Goal: Information Seeking & Learning: Learn about a topic

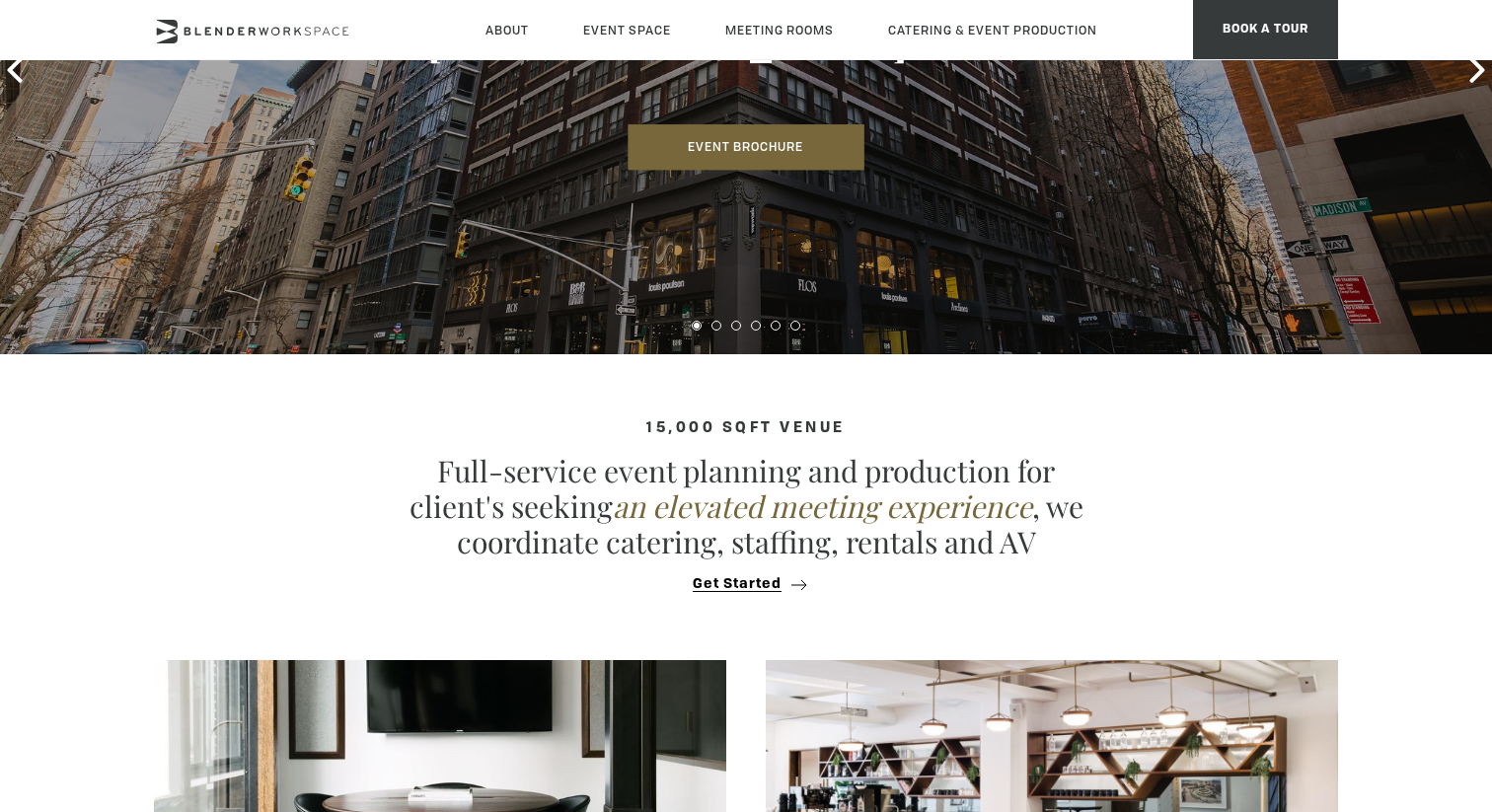
scroll to position [146, 0]
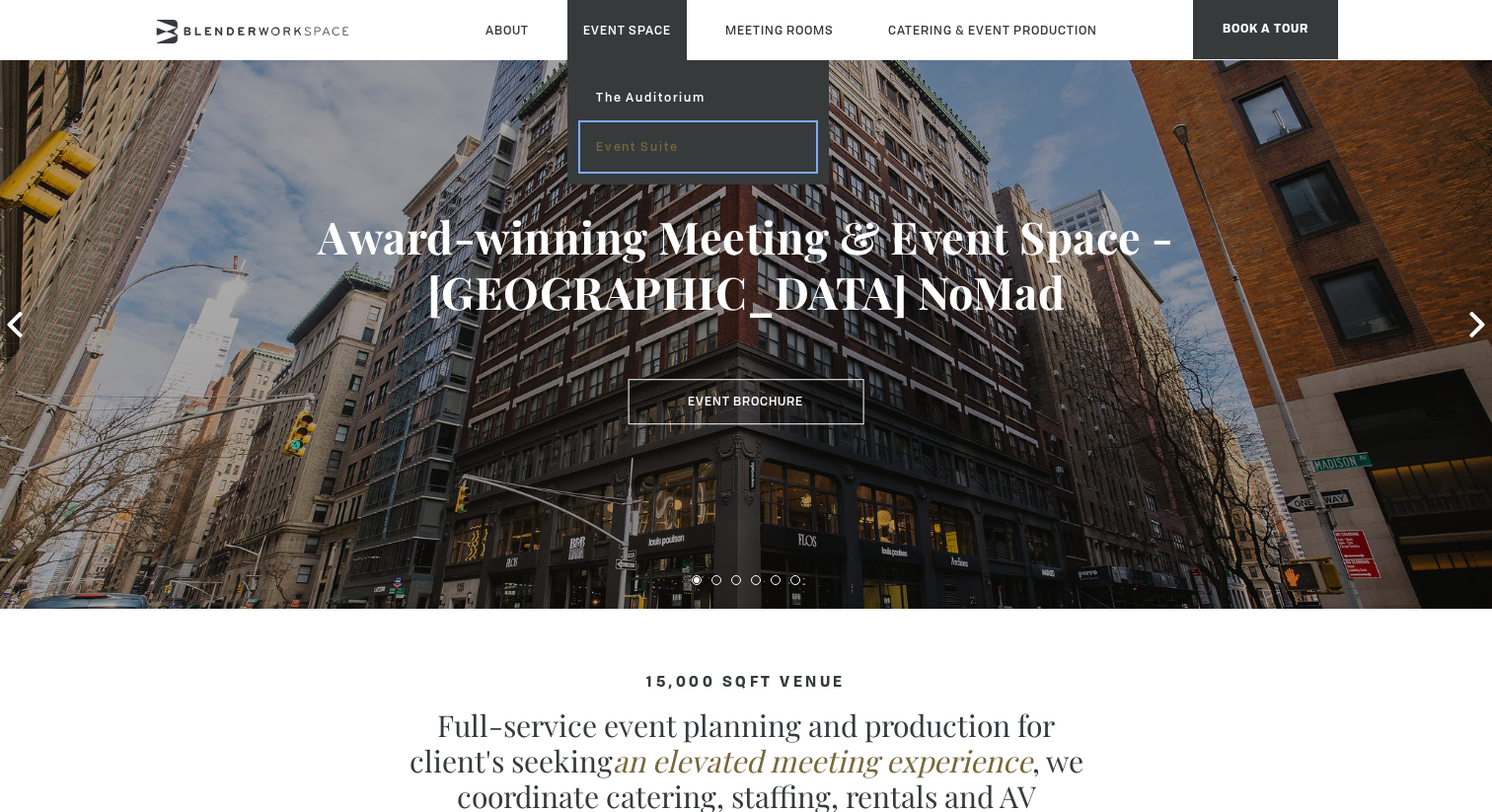
click at [650, 143] on link "Event Suite" at bounding box center [699, 147] width 236 height 50
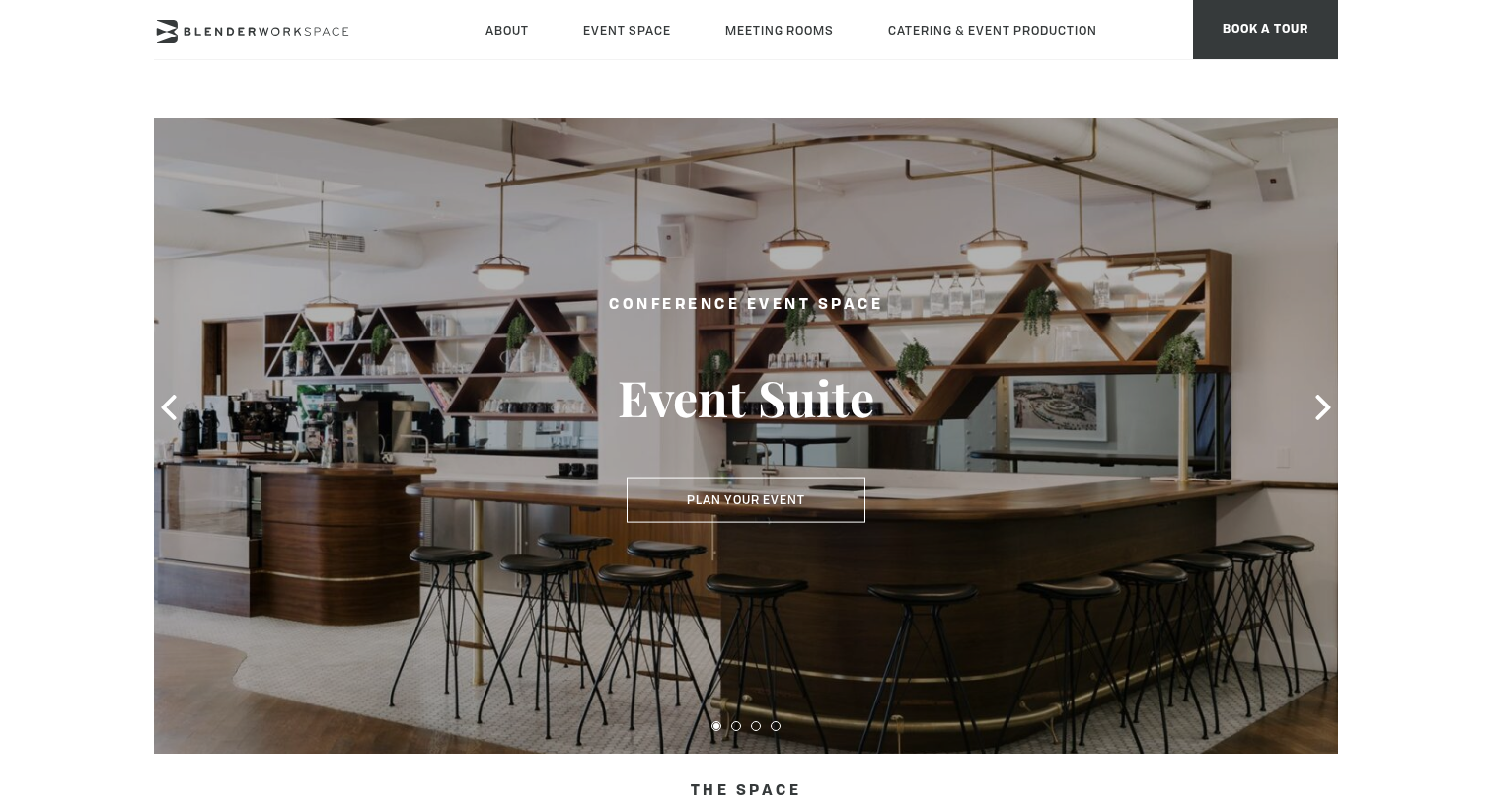
scroll to position [59, 0]
click at [1329, 413] on icon at bounding box center [1323, 407] width 26 height 26
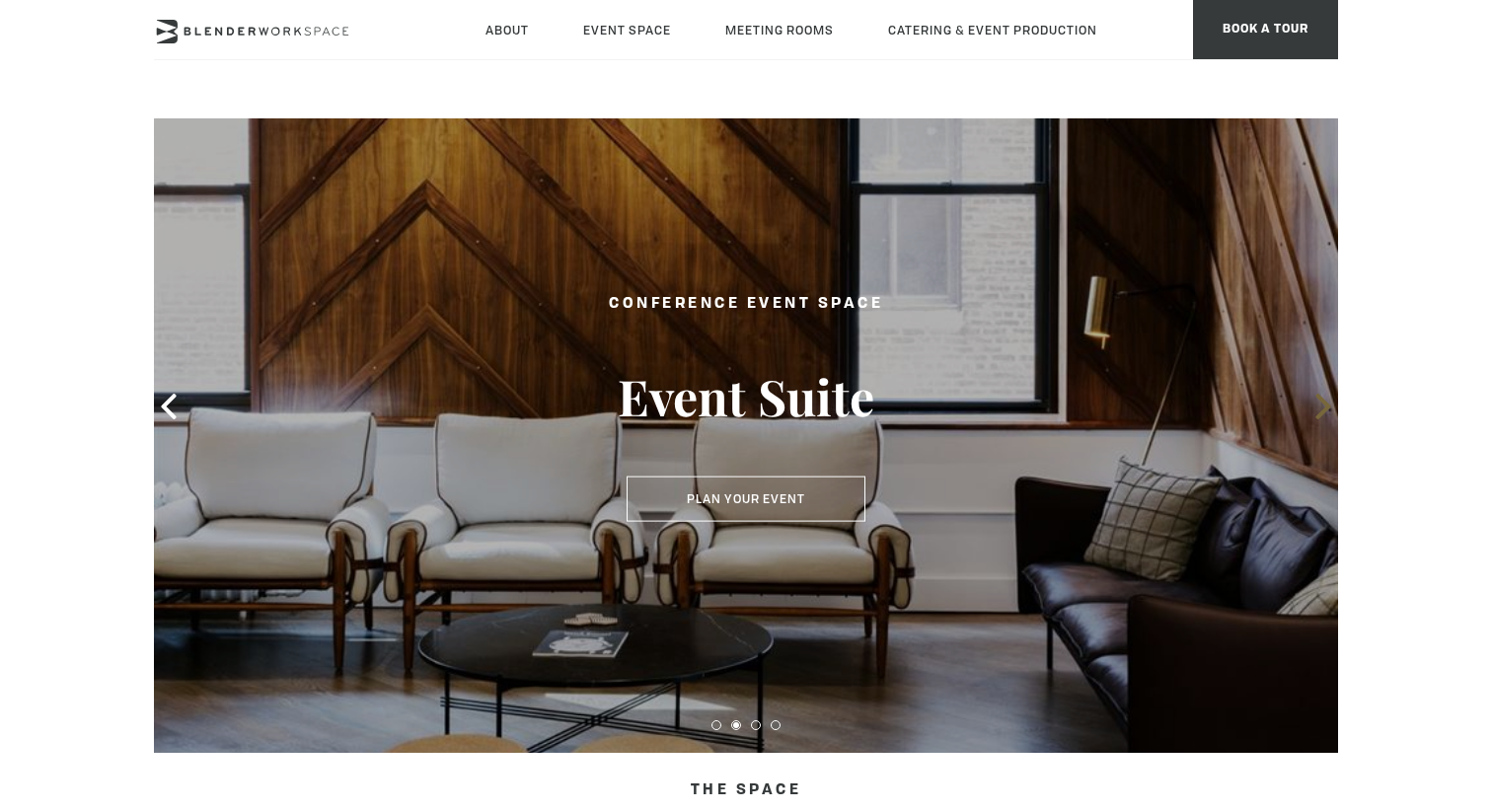
click at [1329, 413] on icon at bounding box center [1323, 407] width 26 height 26
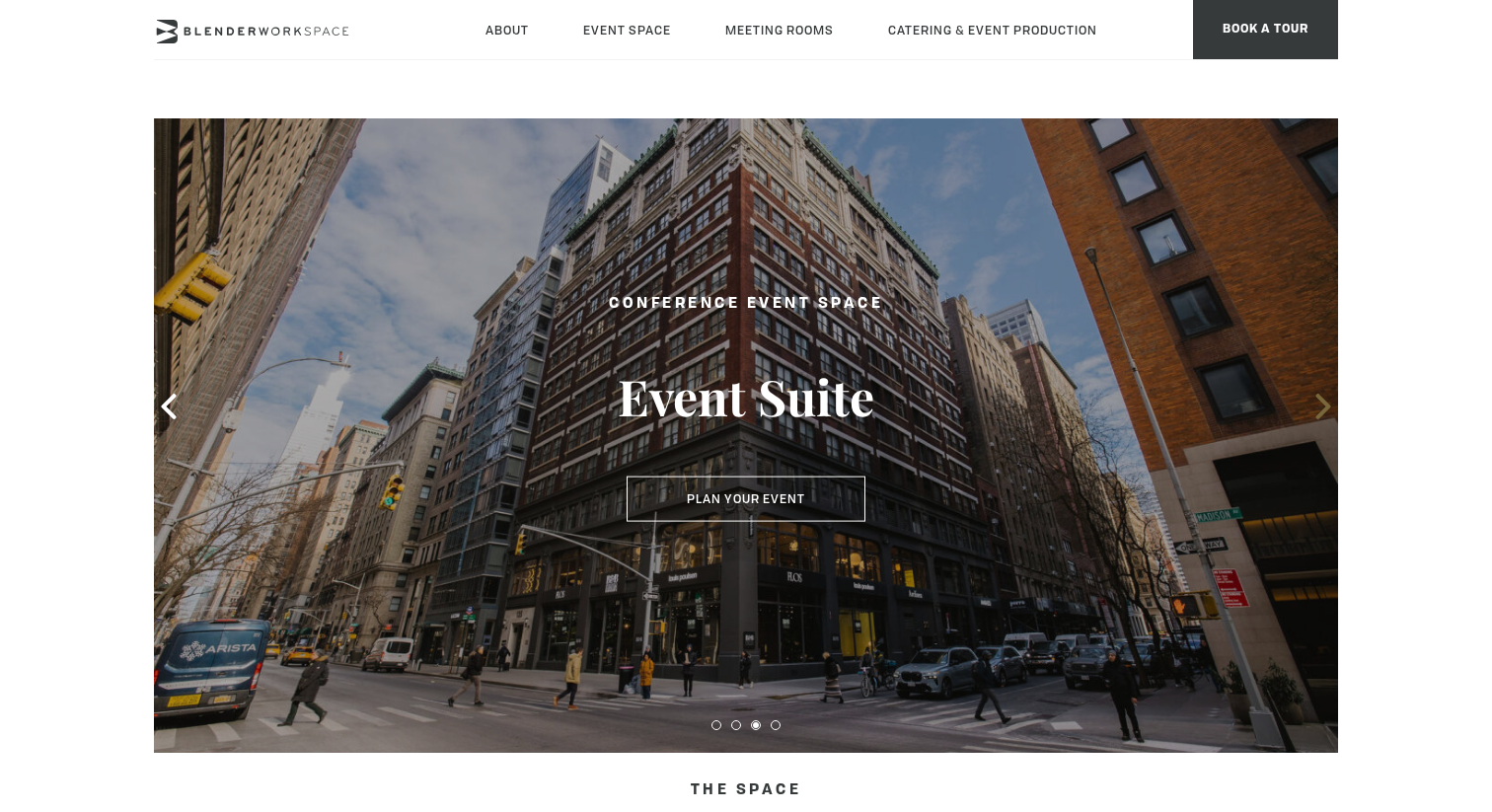
click at [1329, 413] on icon at bounding box center [1323, 407] width 26 height 26
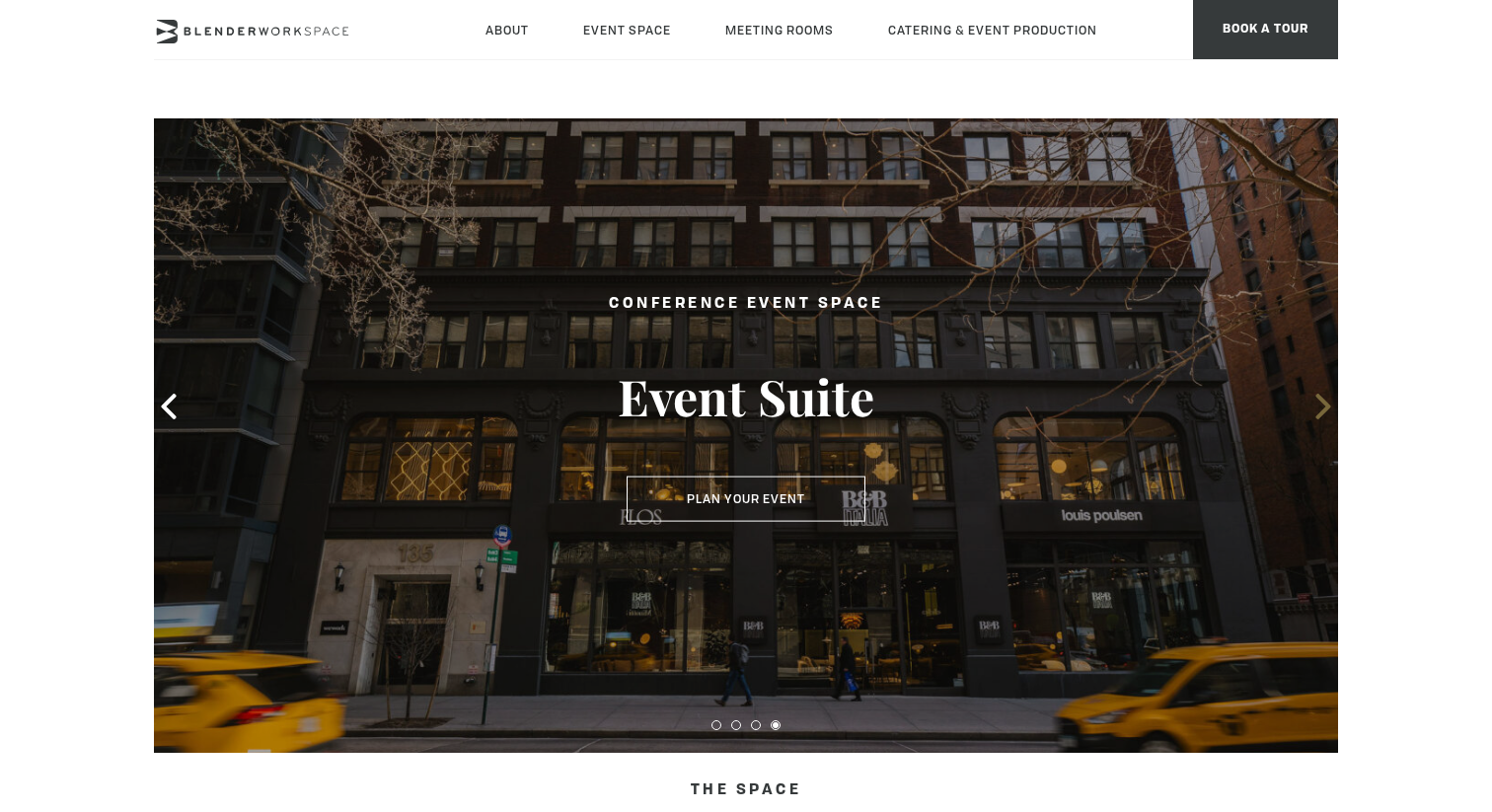
click at [1329, 413] on icon at bounding box center [1323, 407] width 26 height 26
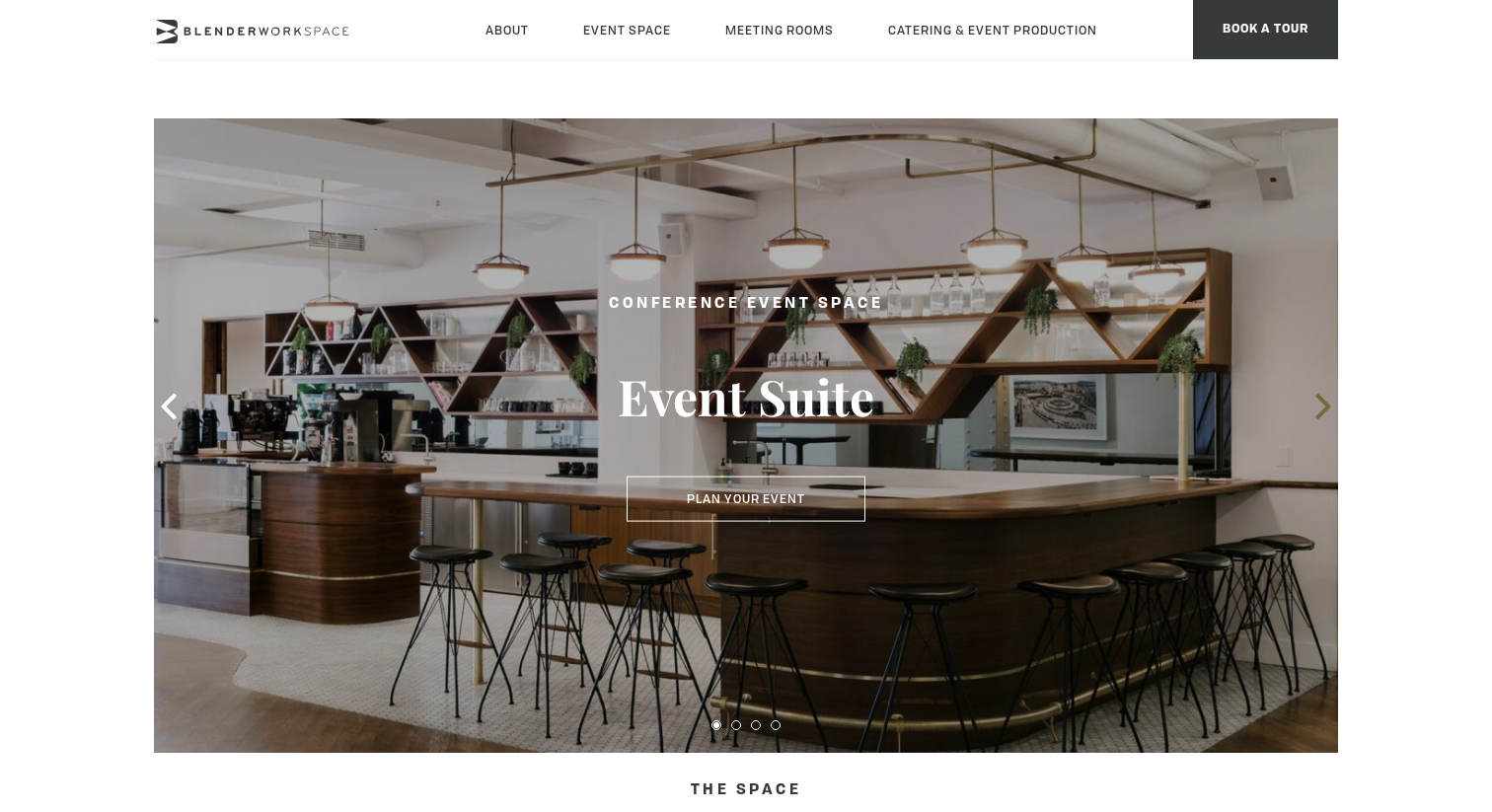
click at [1329, 413] on icon at bounding box center [1323, 407] width 26 height 26
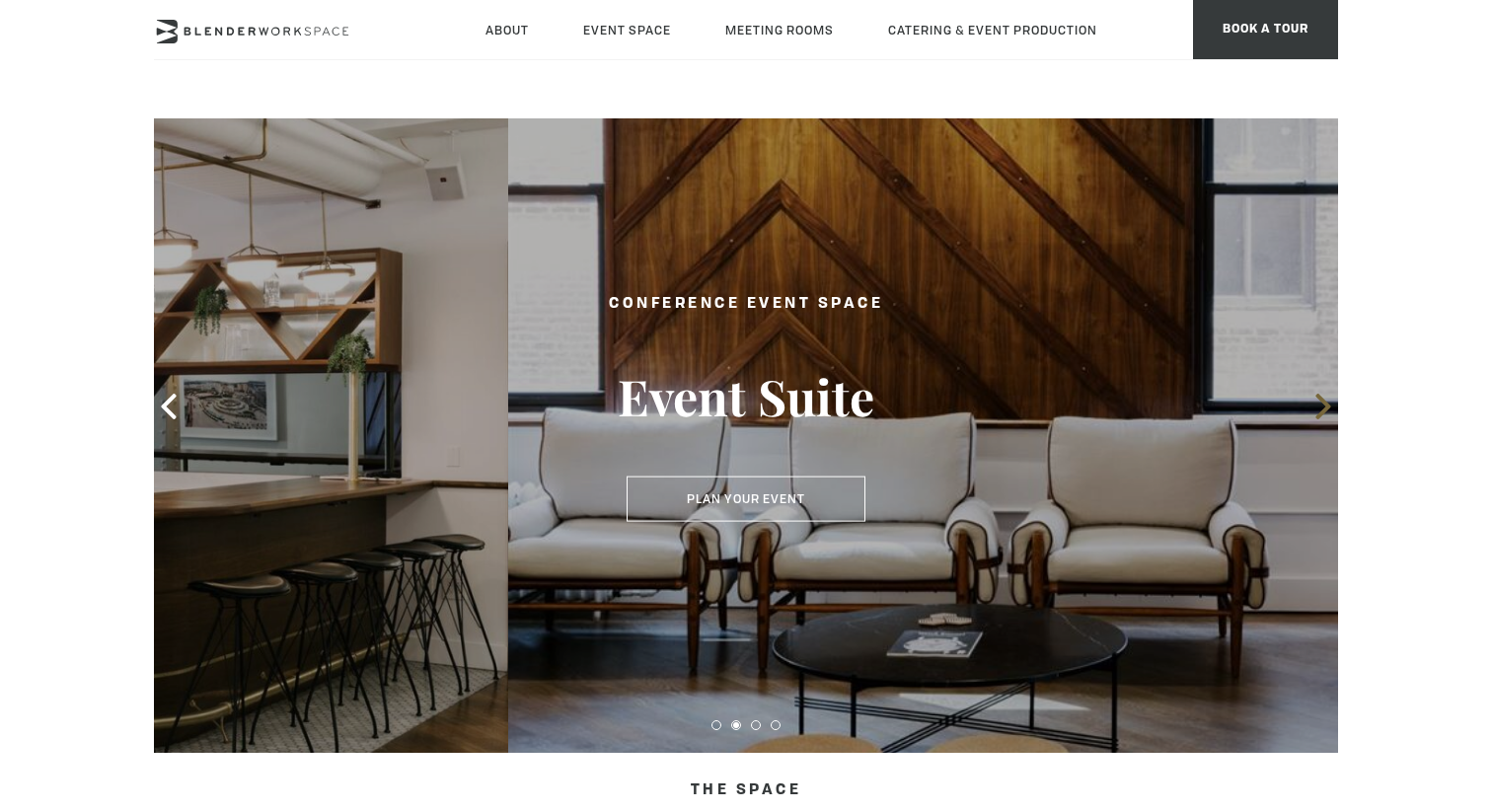
click at [1329, 413] on icon at bounding box center [1323, 407] width 26 height 26
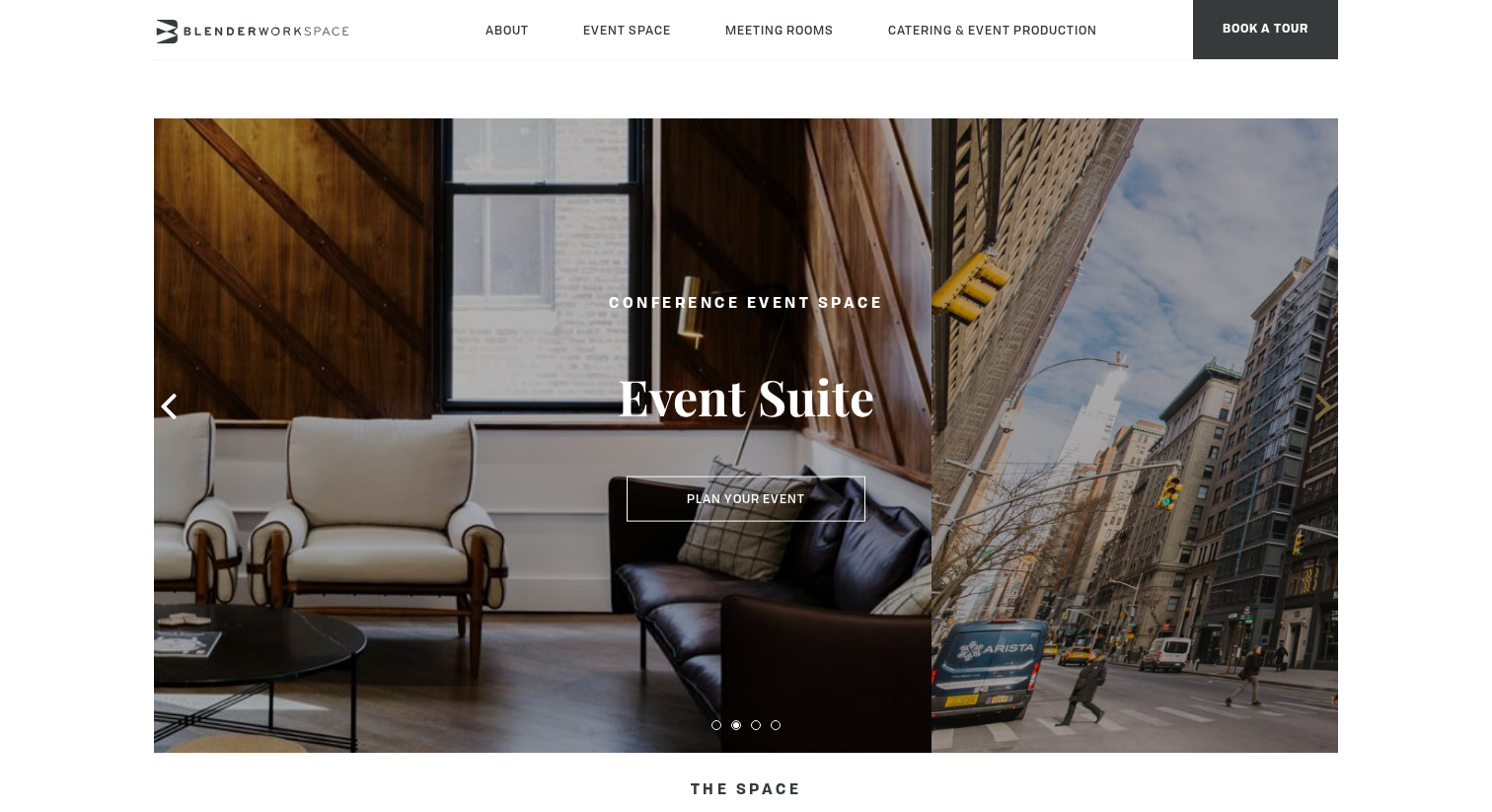
click at [1329, 413] on icon at bounding box center [1323, 407] width 26 height 26
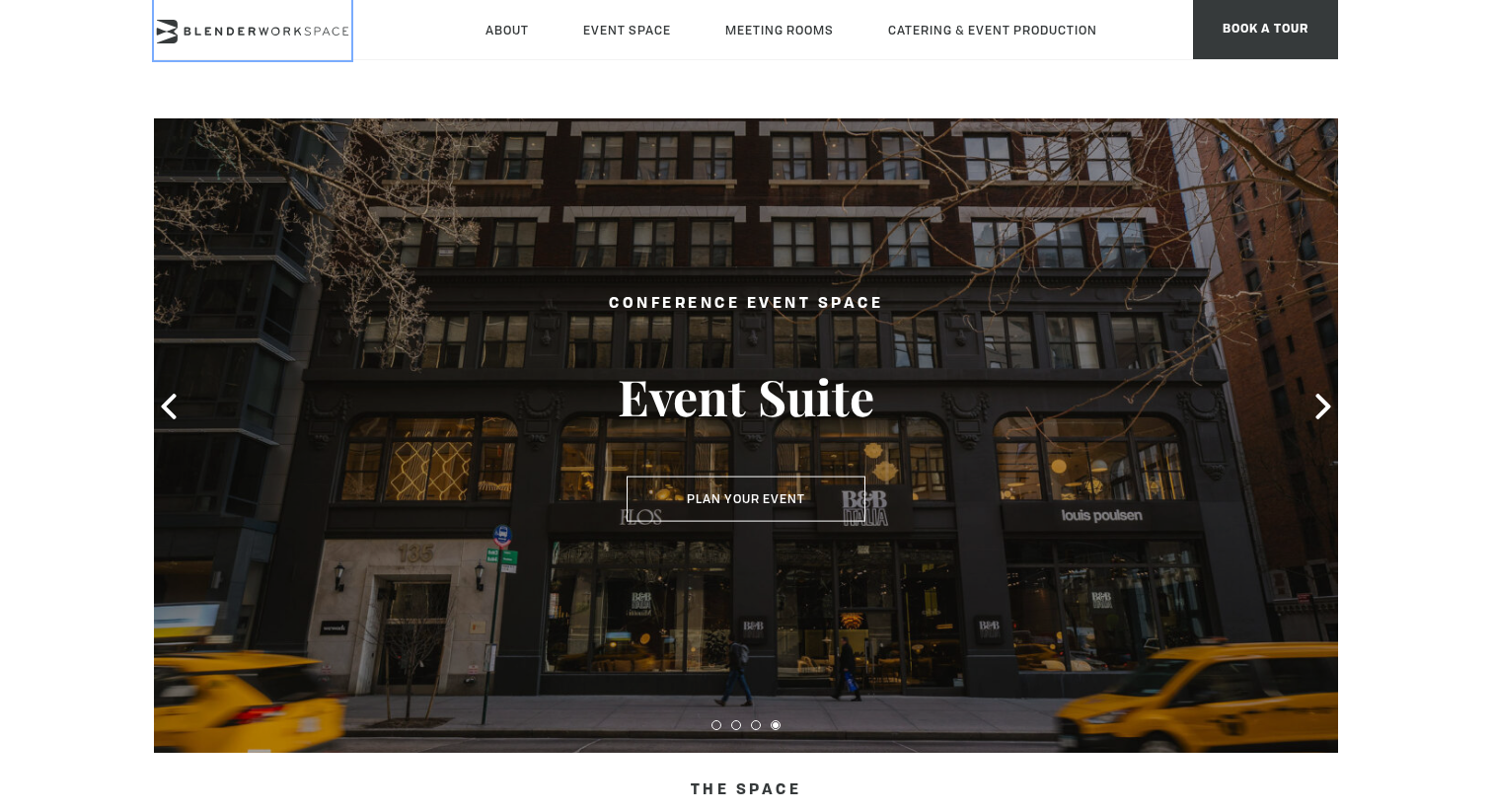
click at [229, 31] on icon at bounding box center [252, 32] width 198 height 24
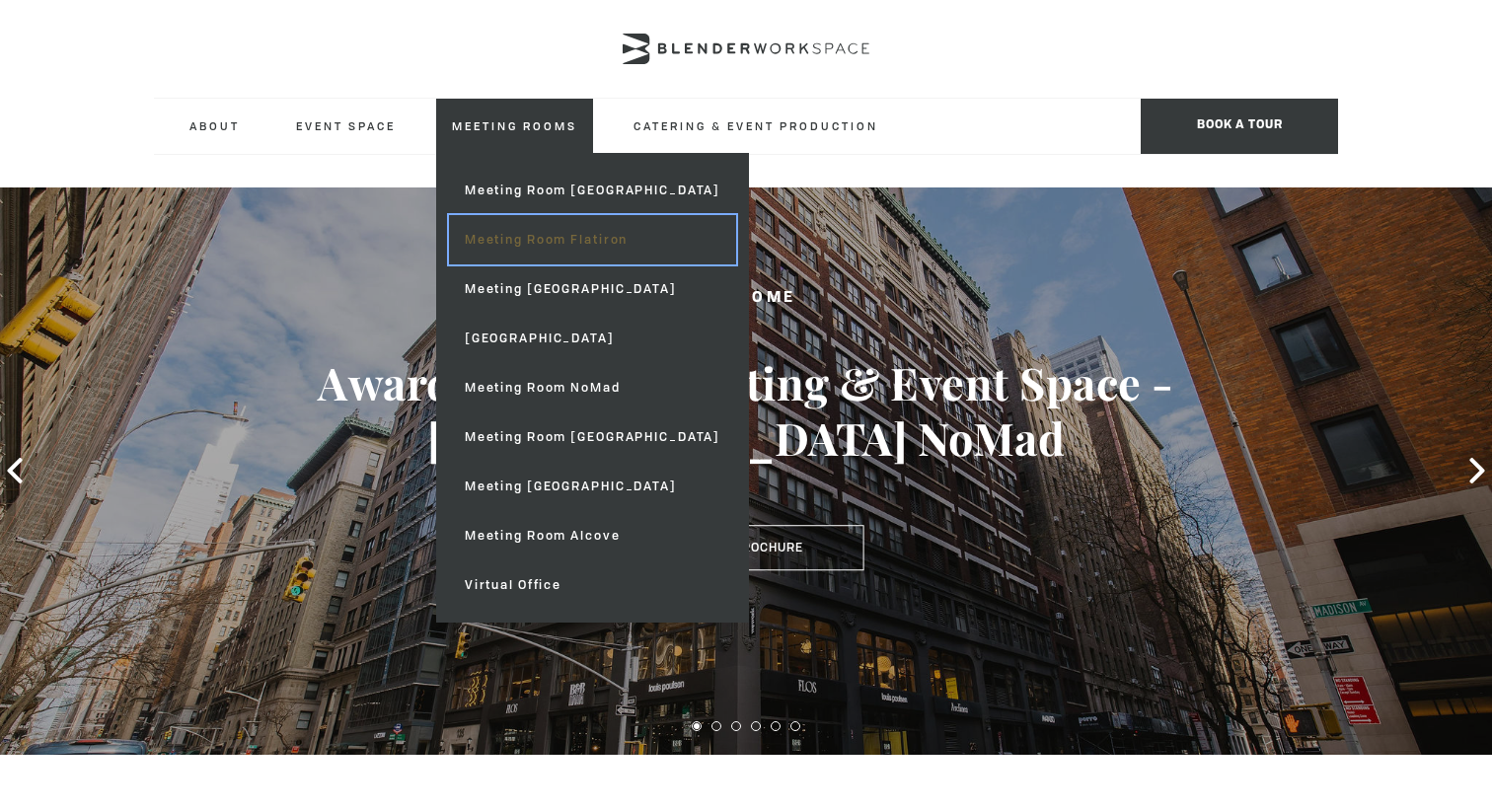
click at [564, 235] on link "Meeting Room Flatiron" at bounding box center [592, 240] width 287 height 50
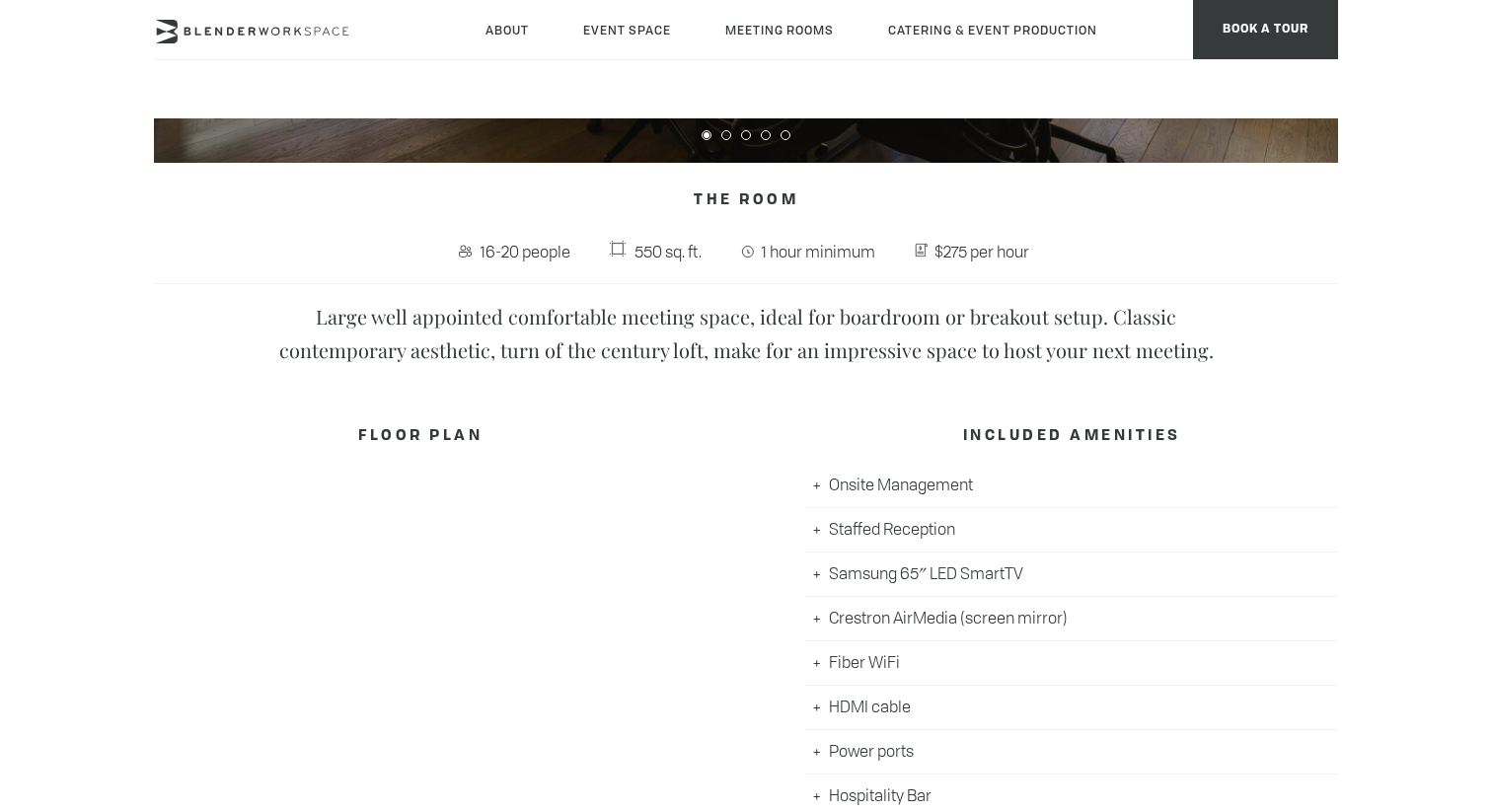
scroll to position [635, 0]
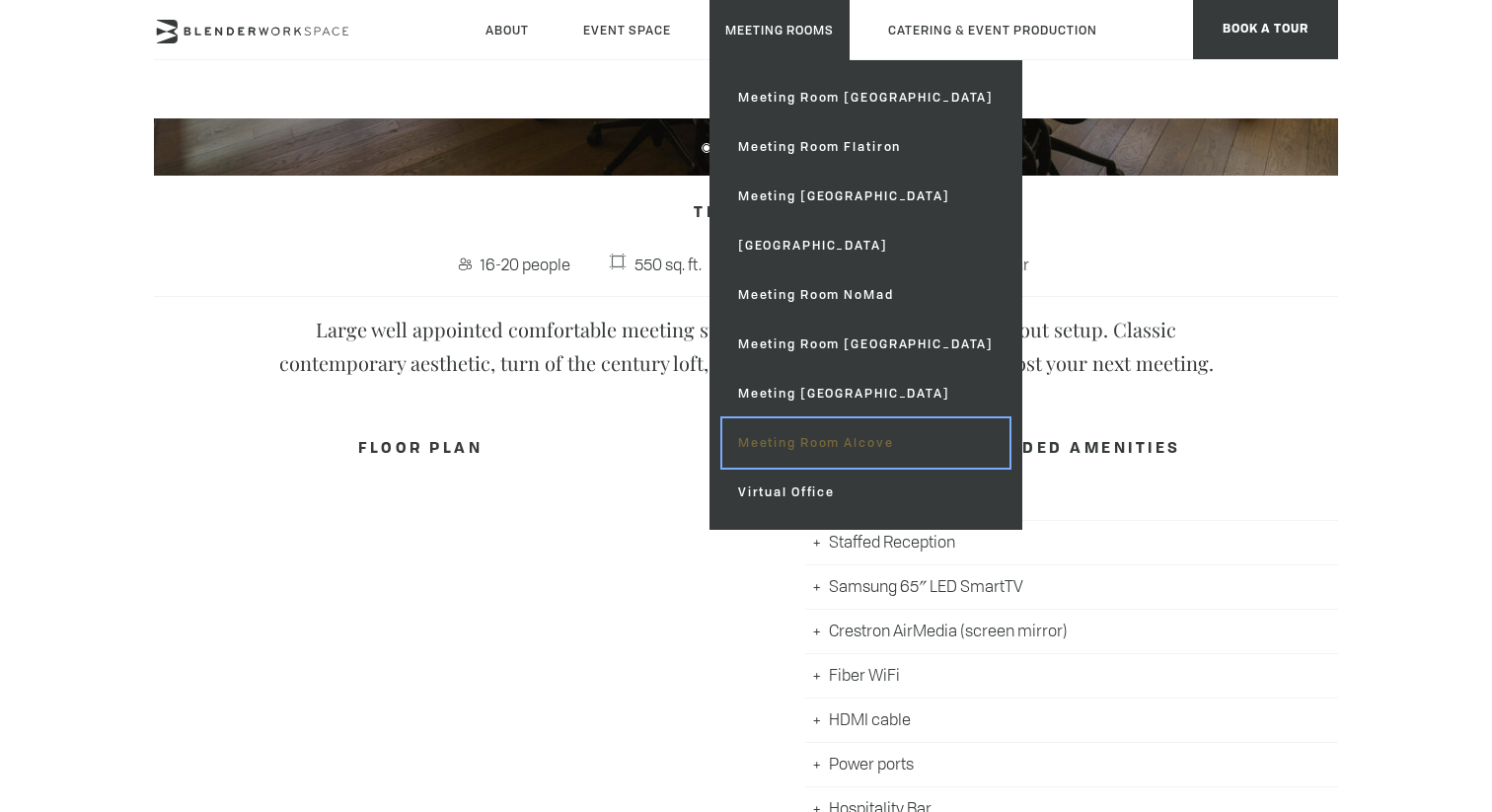
click at [795, 446] on link "Meeting Room Alcove" at bounding box center [866, 444] width 287 height 50
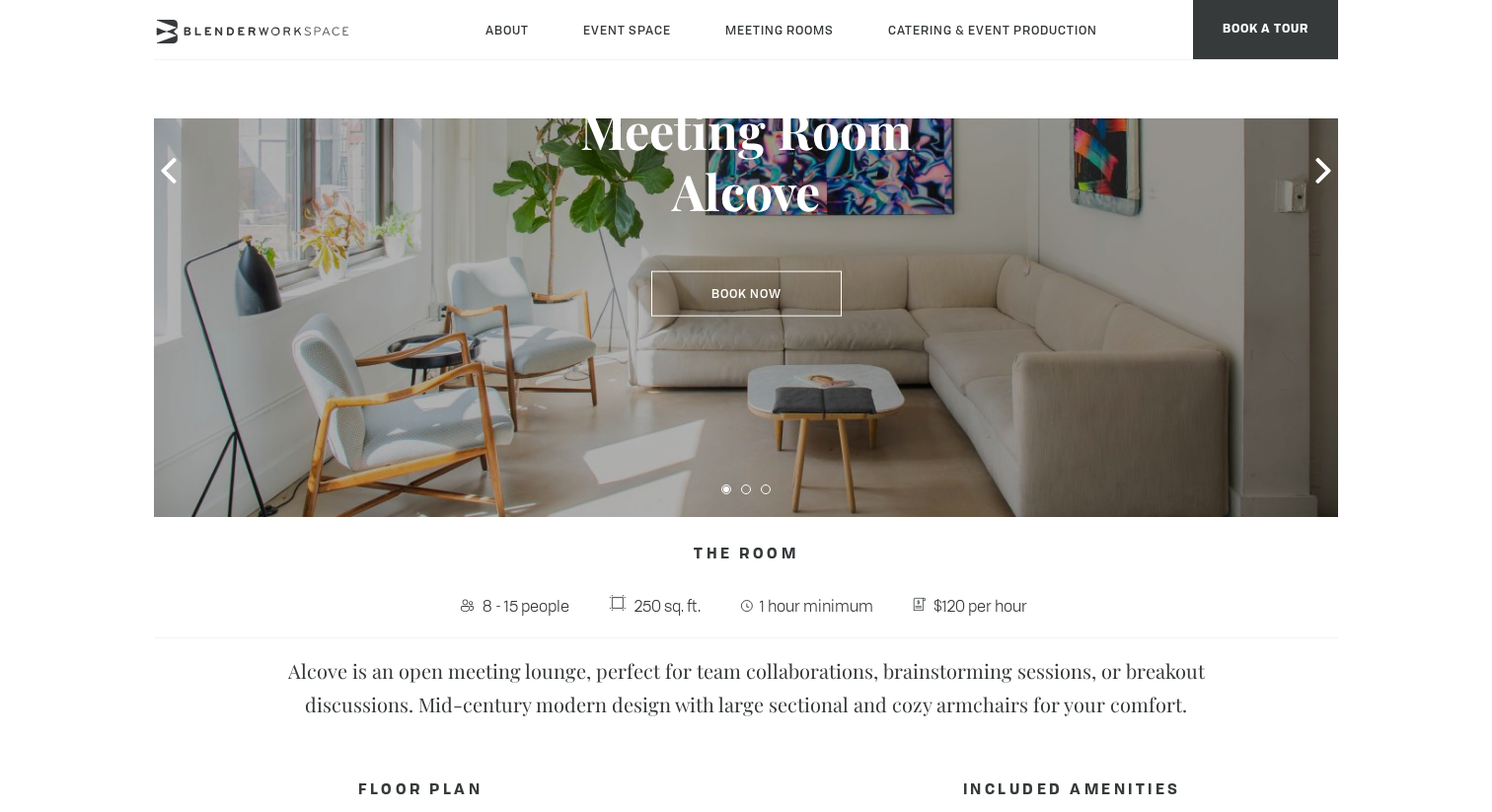
scroll to position [296, 0]
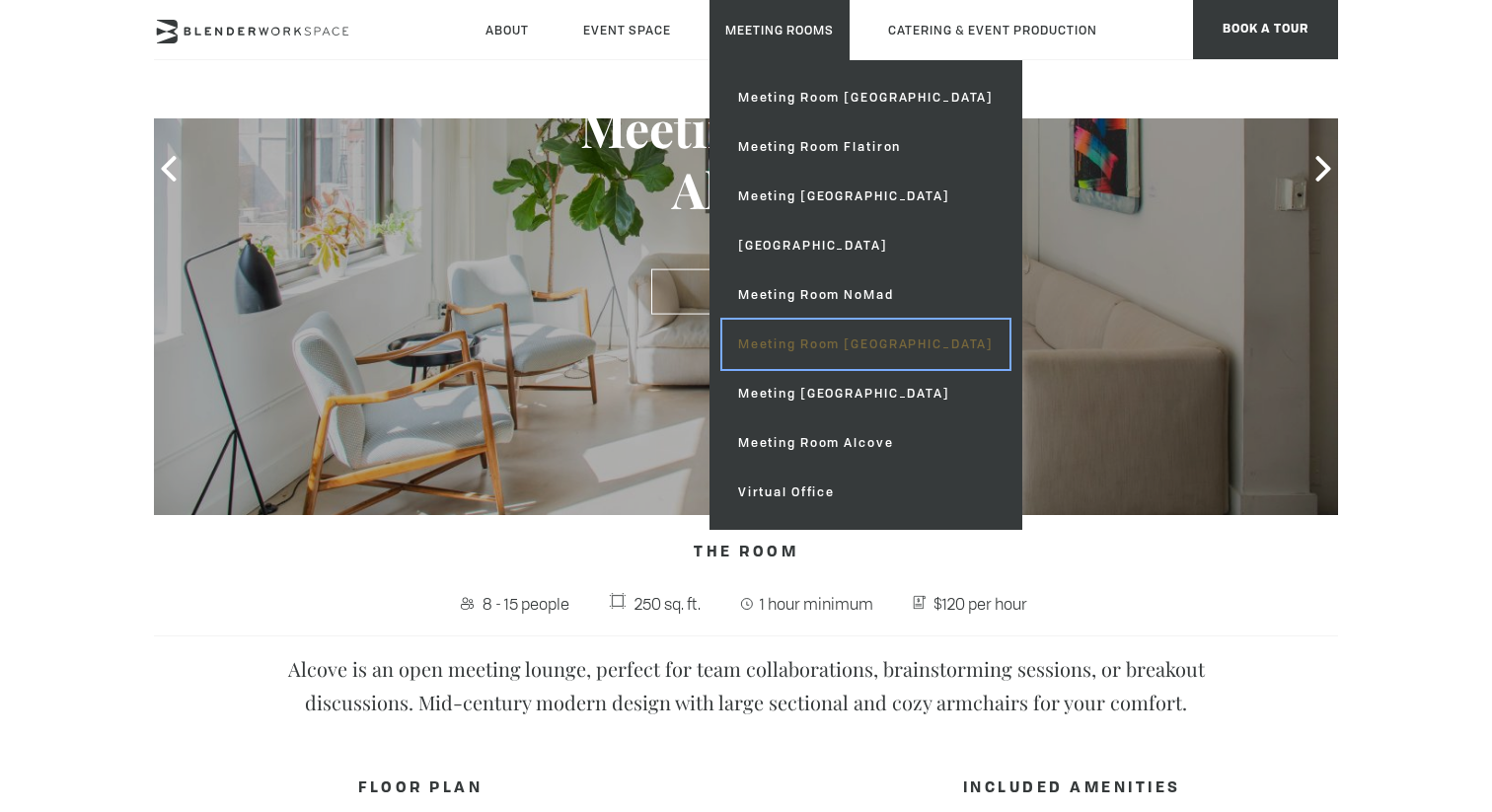
click at [805, 345] on link "Meeting Room [GEOGRAPHIC_DATA]" at bounding box center [866, 344] width 287 height 50
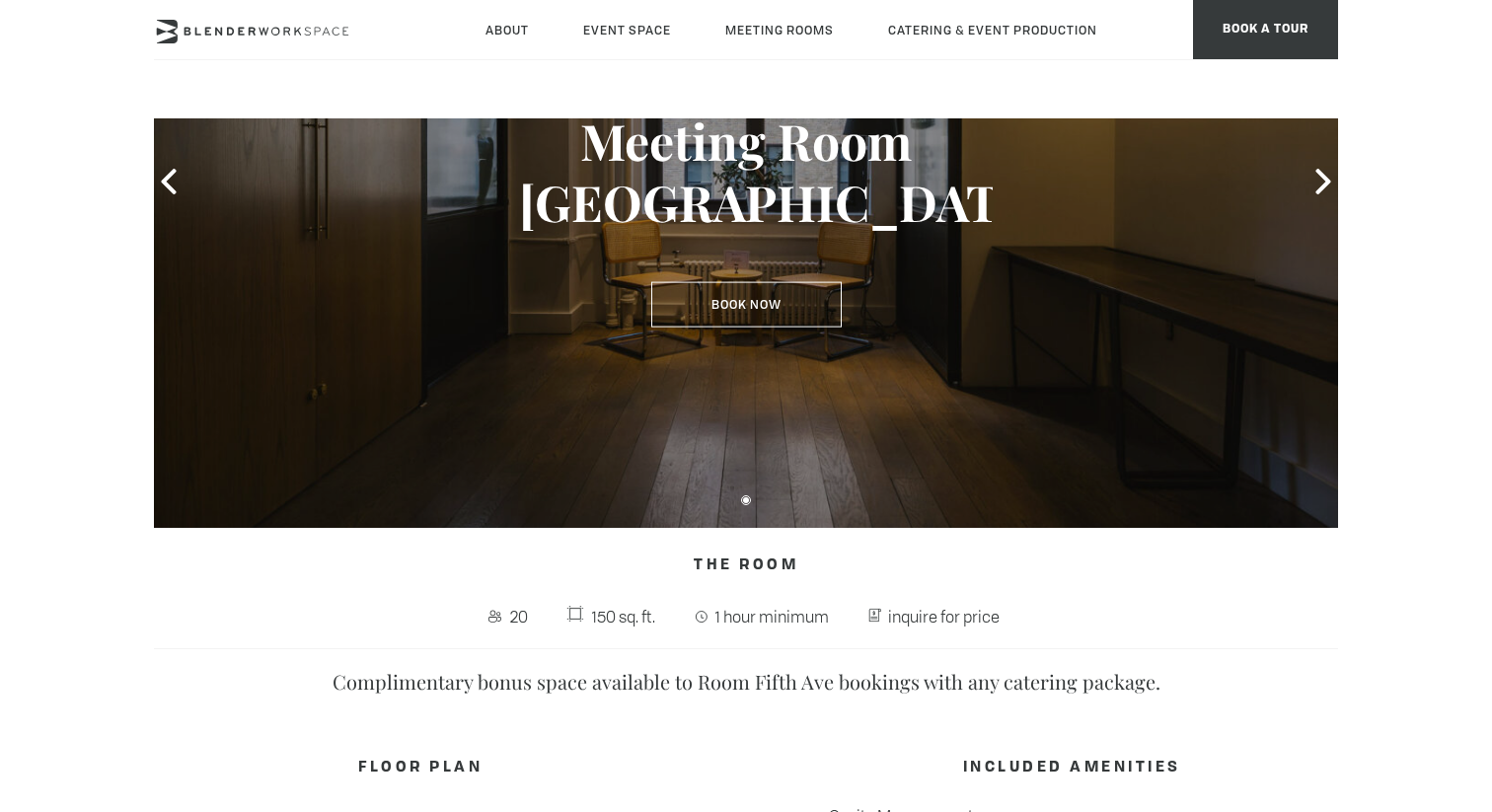
scroll to position [220, 0]
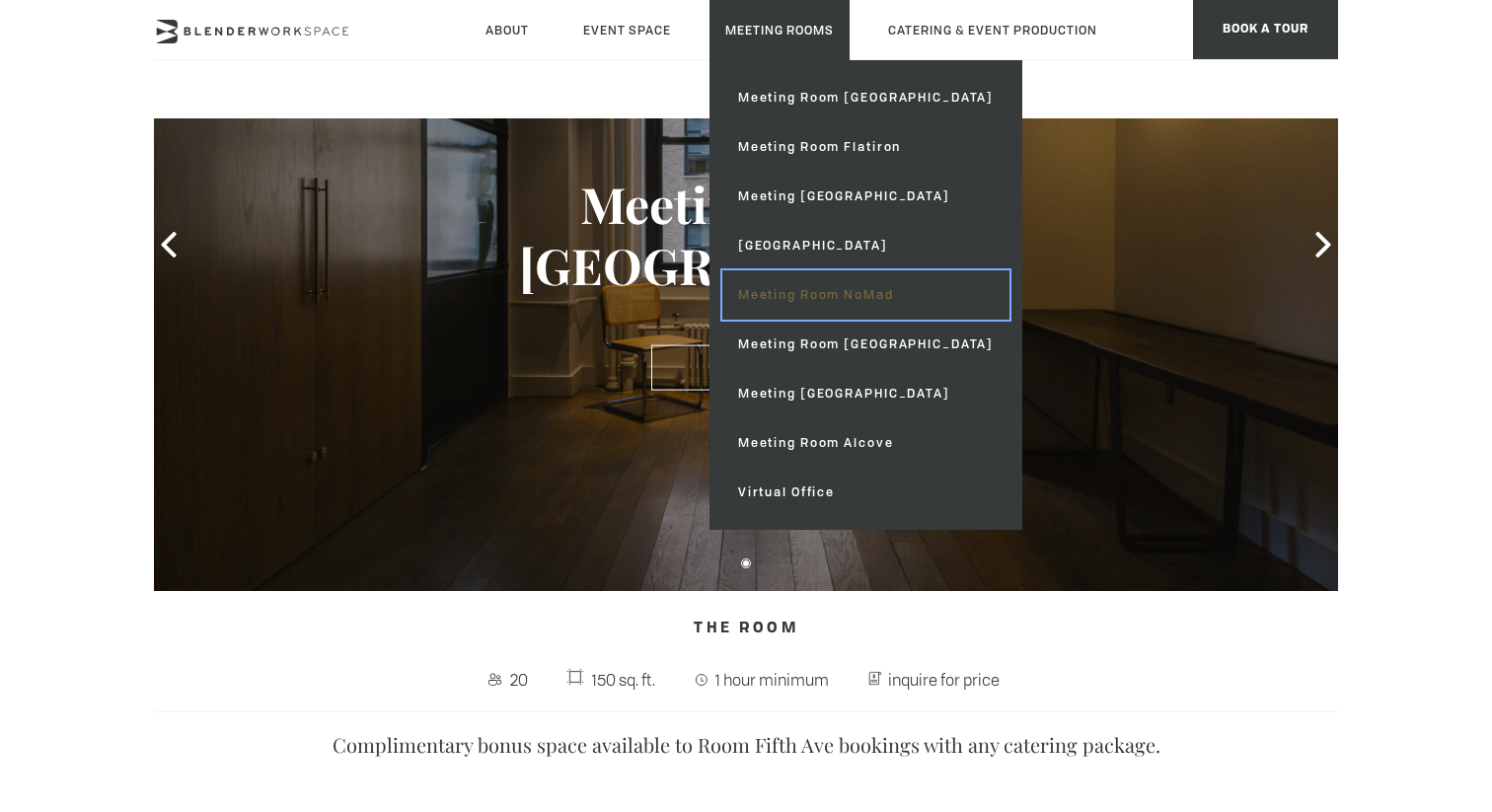
click at [795, 288] on link "Meeting Room NoMad" at bounding box center [866, 295] width 287 height 50
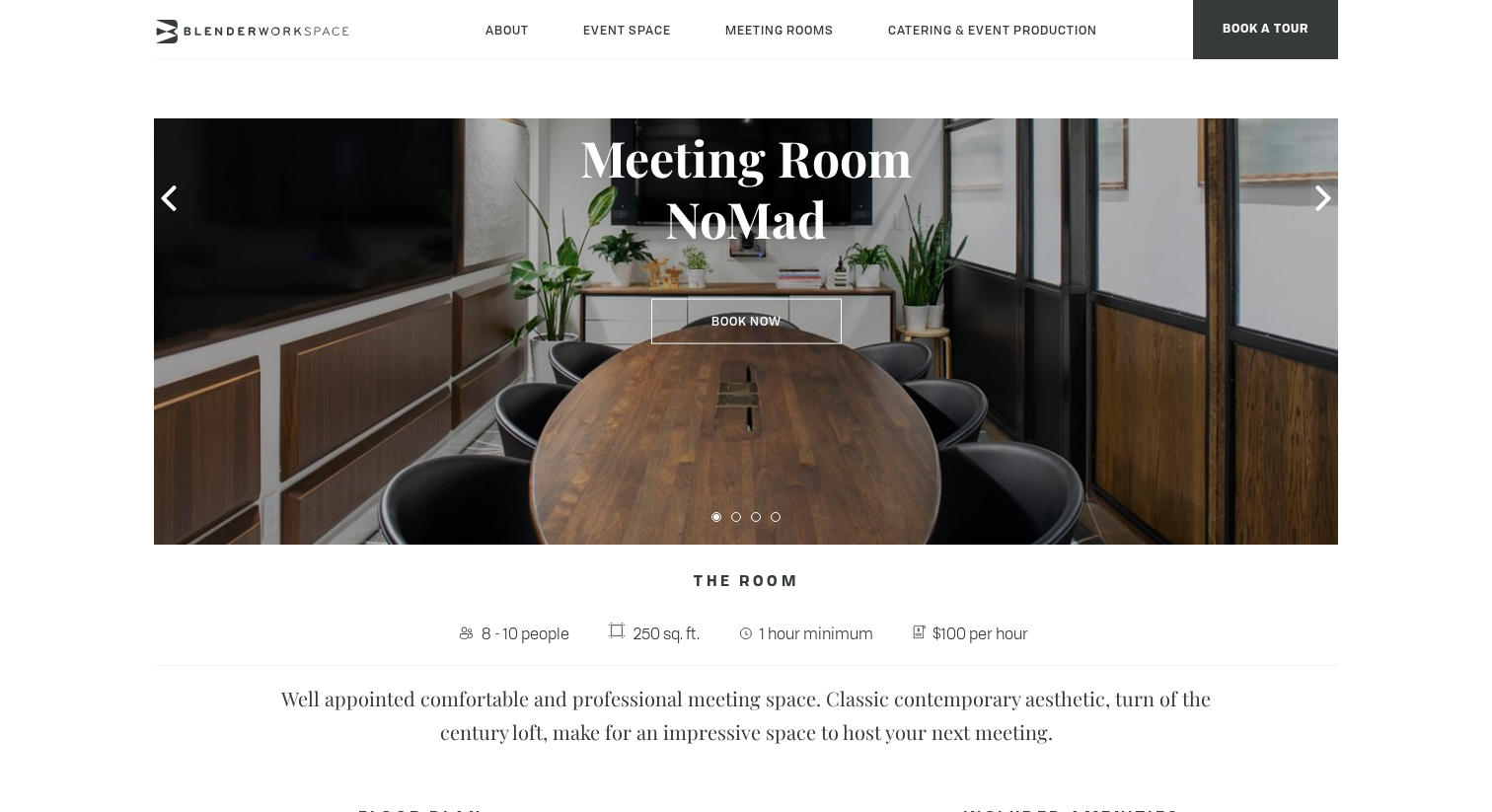
scroll to position [272, 0]
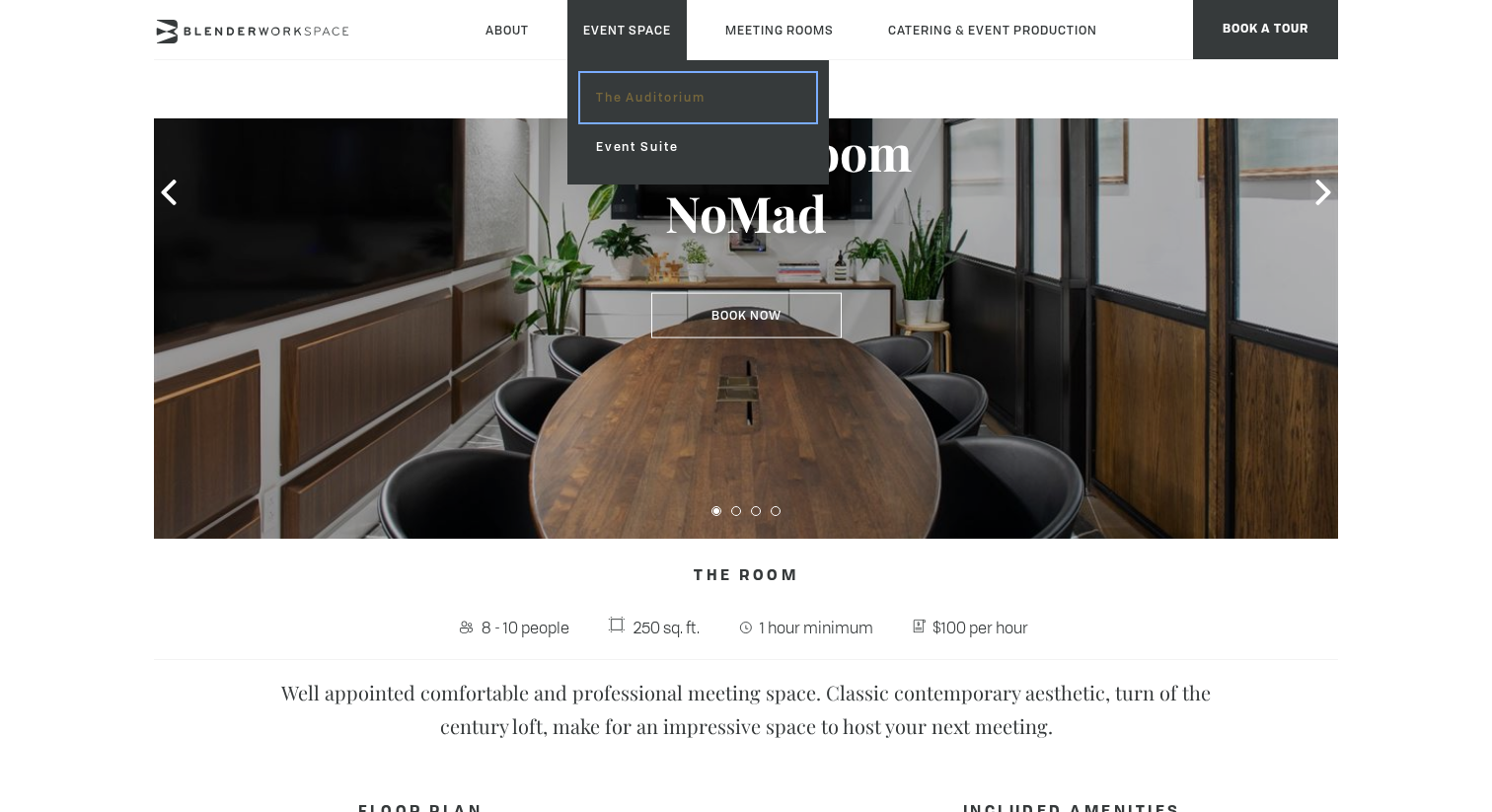
click at [645, 101] on link "The Auditorium" at bounding box center [699, 98] width 236 height 50
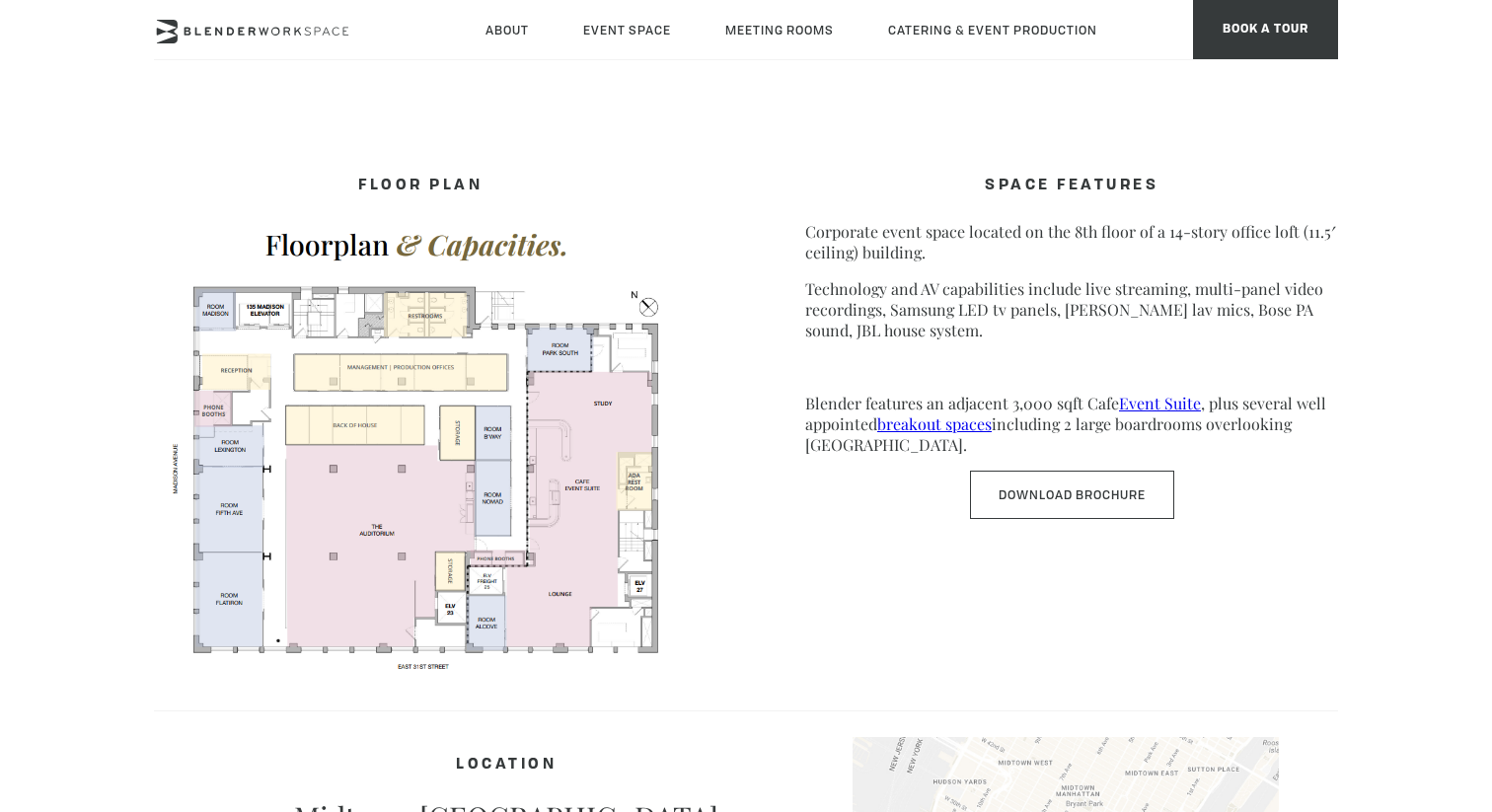
scroll to position [938, 0]
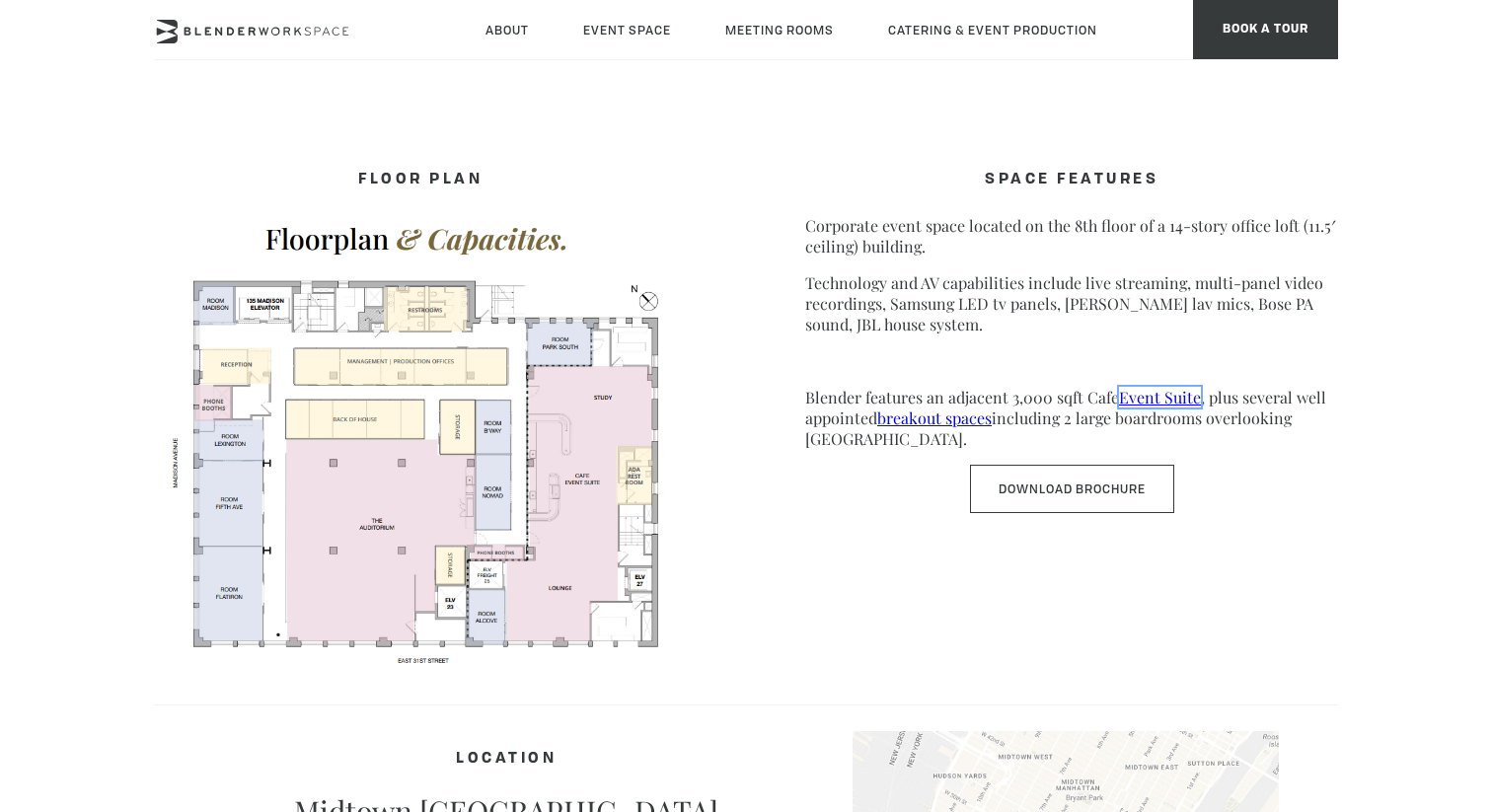
click at [1154, 399] on link "Event Suite" at bounding box center [1159, 397] width 82 height 21
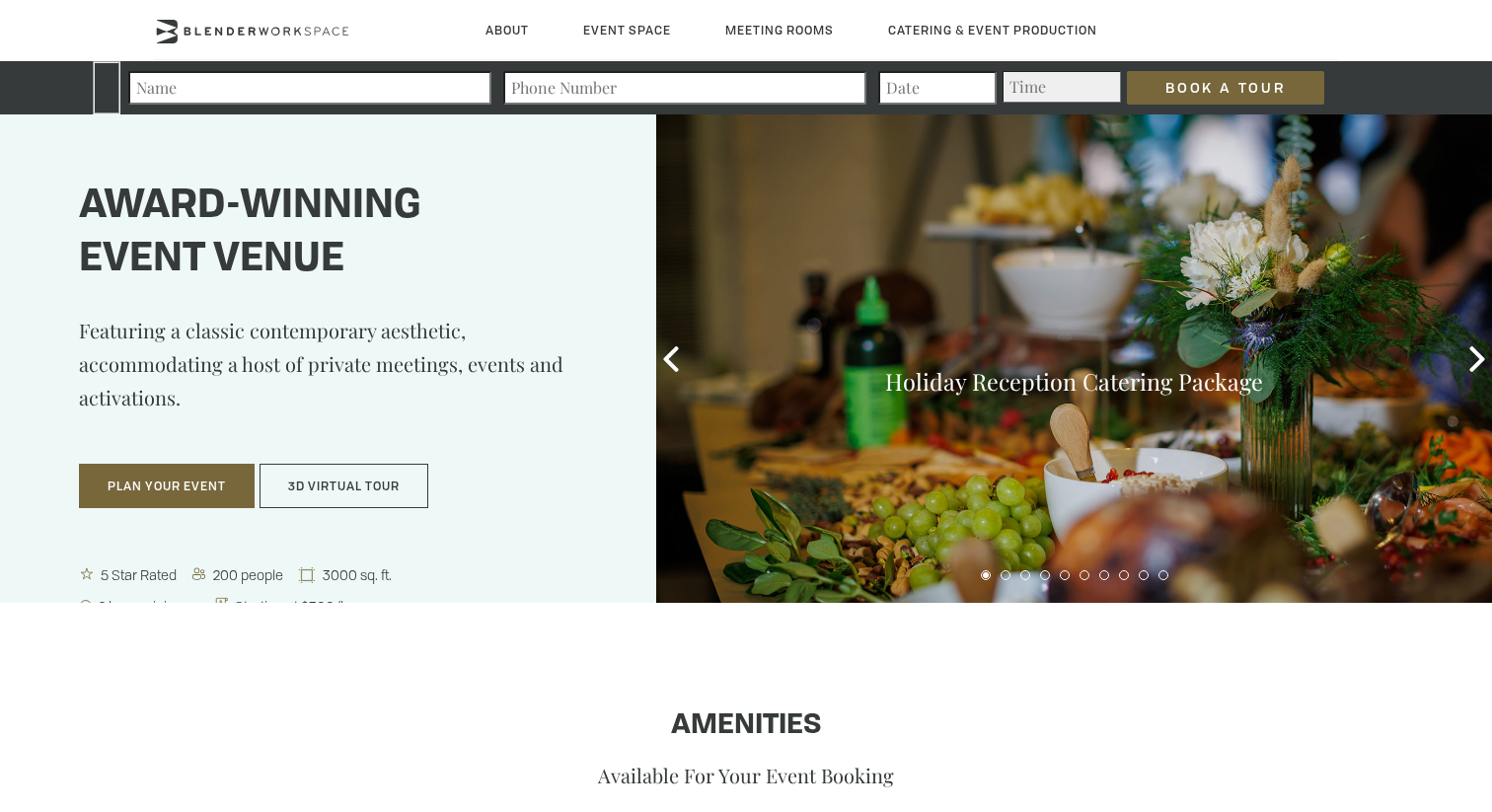
scroll to position [33, 0]
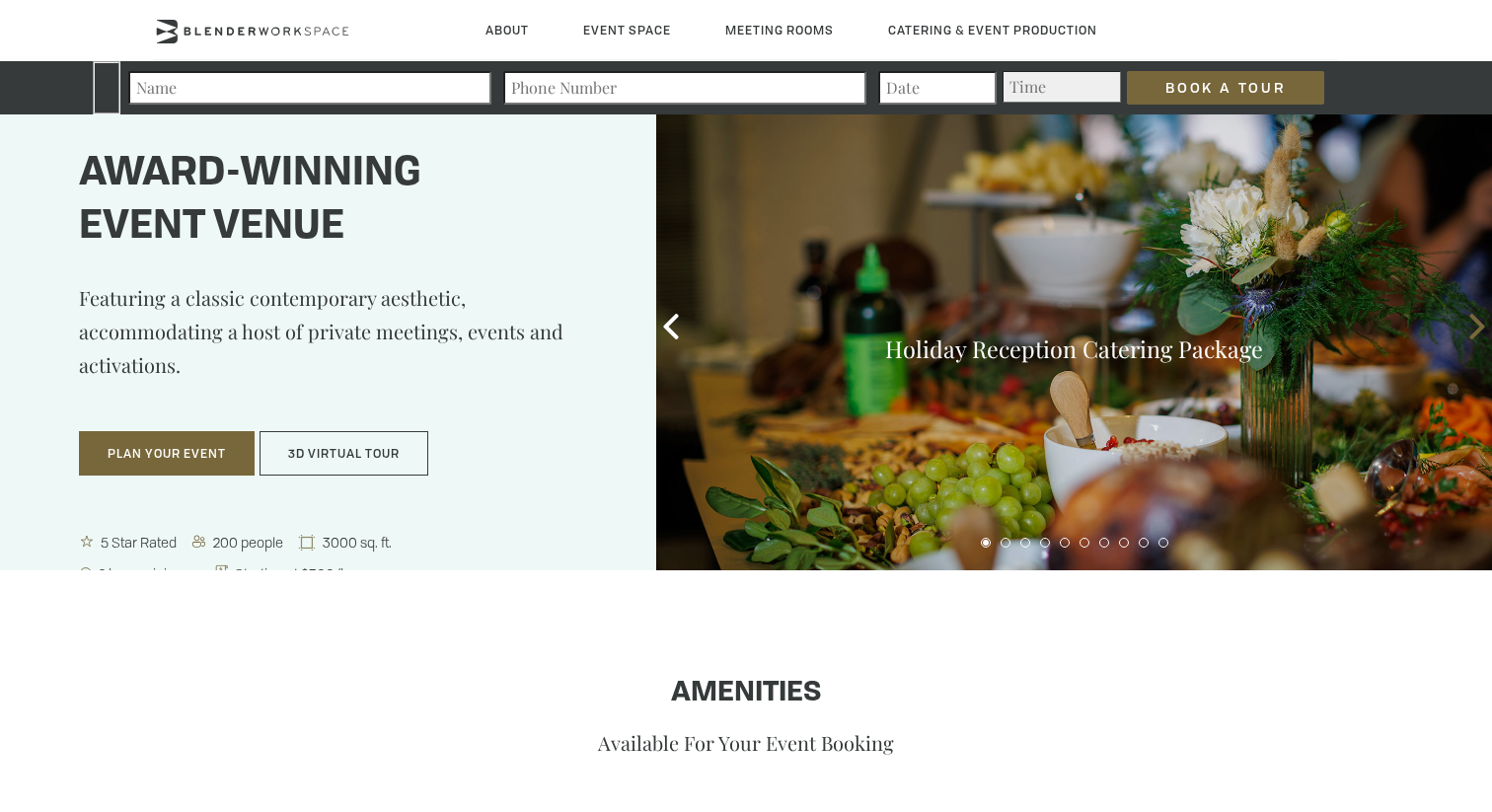
click at [1476, 321] on icon at bounding box center [1476, 327] width 15 height 26
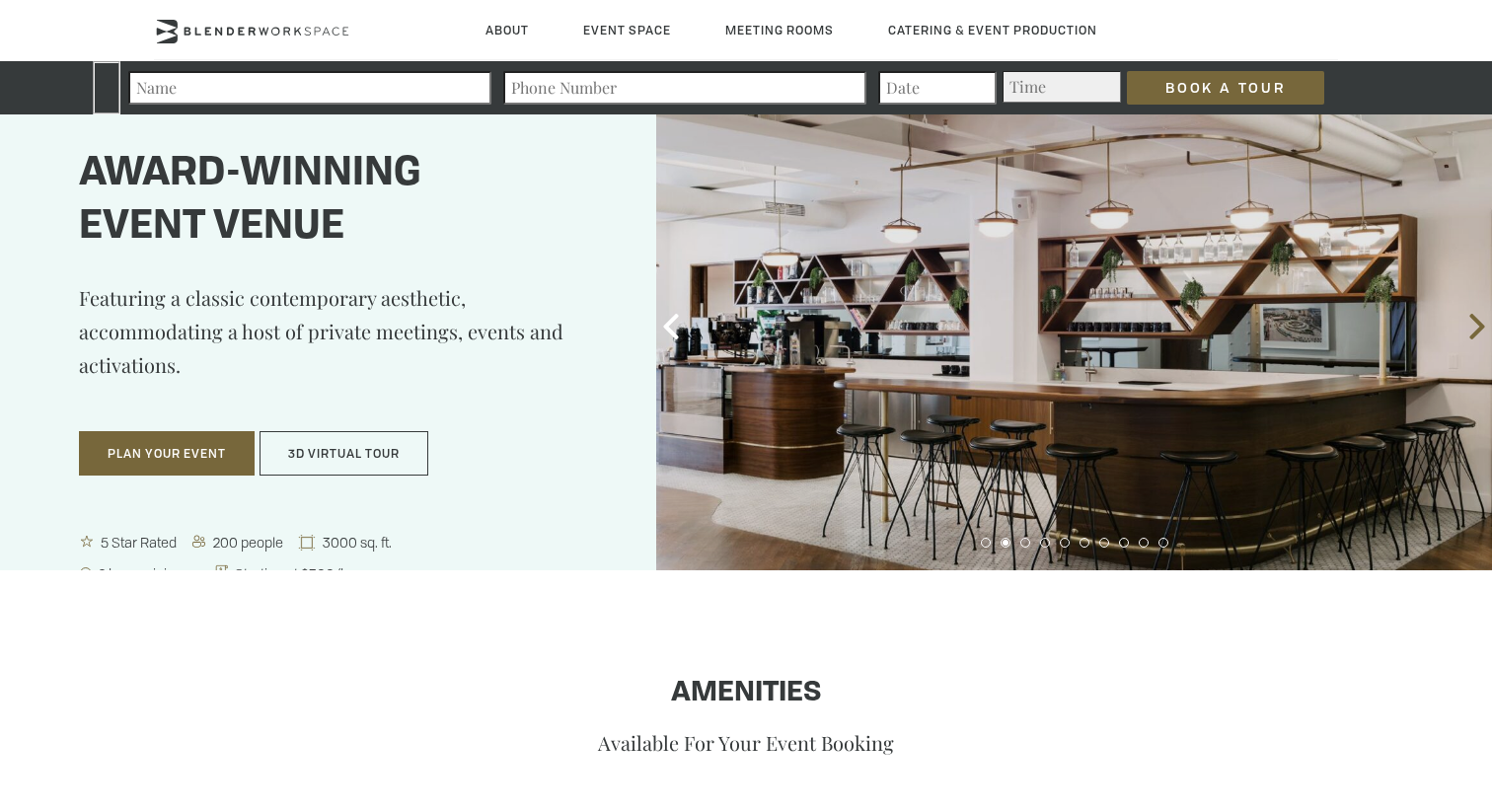
click at [1476, 322] on icon at bounding box center [1476, 327] width 15 height 26
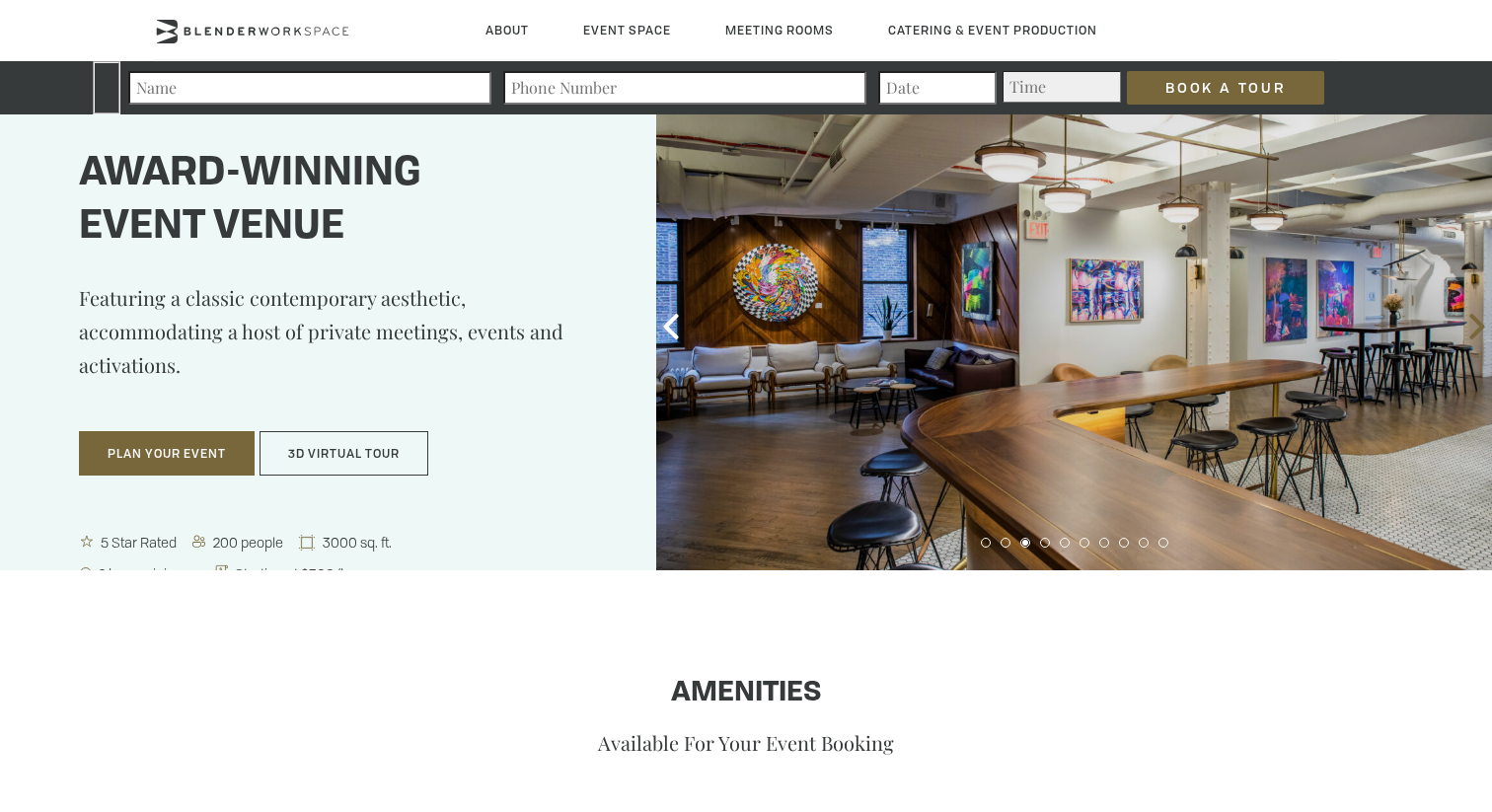
click at [1476, 322] on icon at bounding box center [1476, 327] width 15 height 26
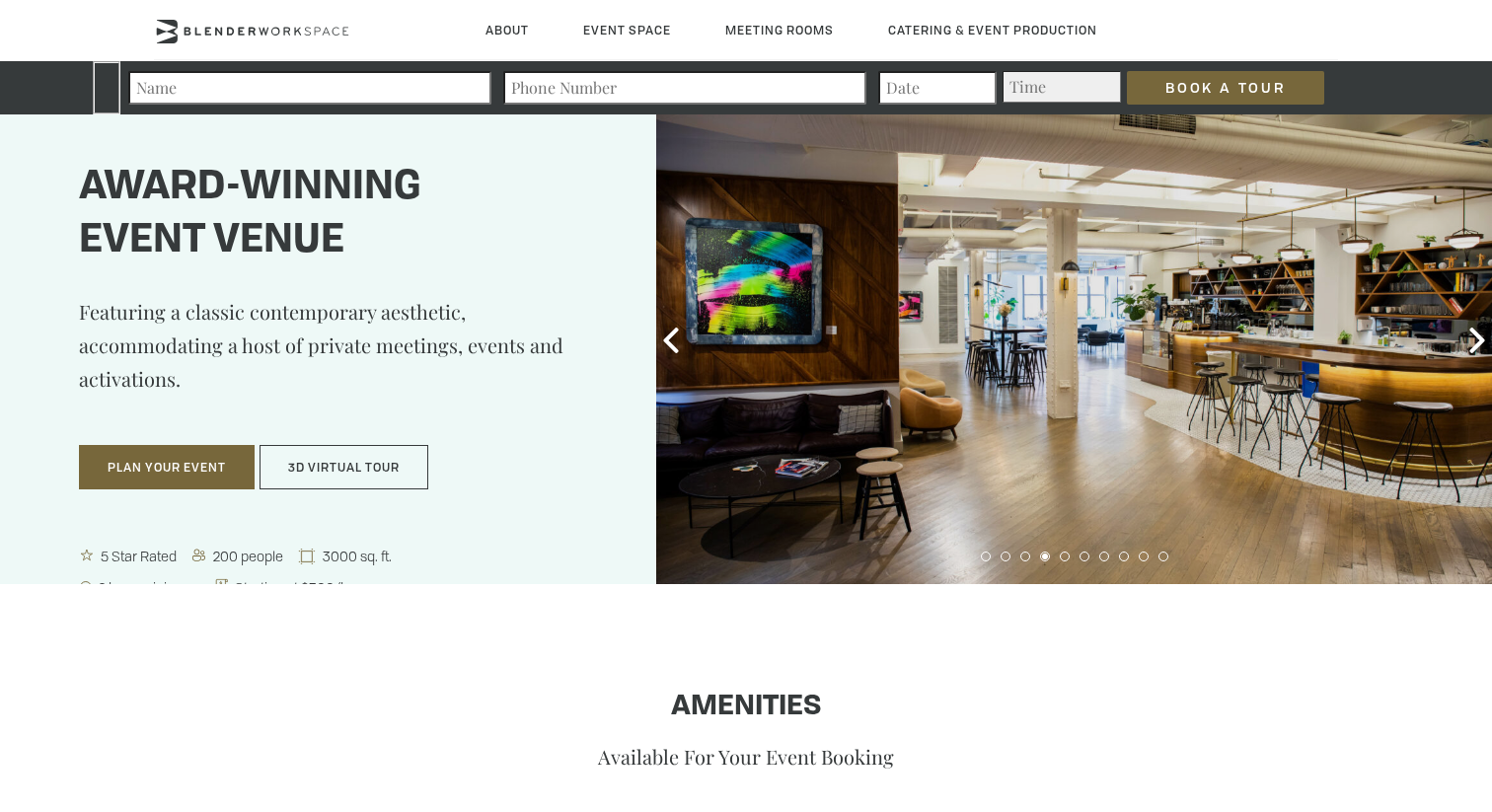
scroll to position [17, 0]
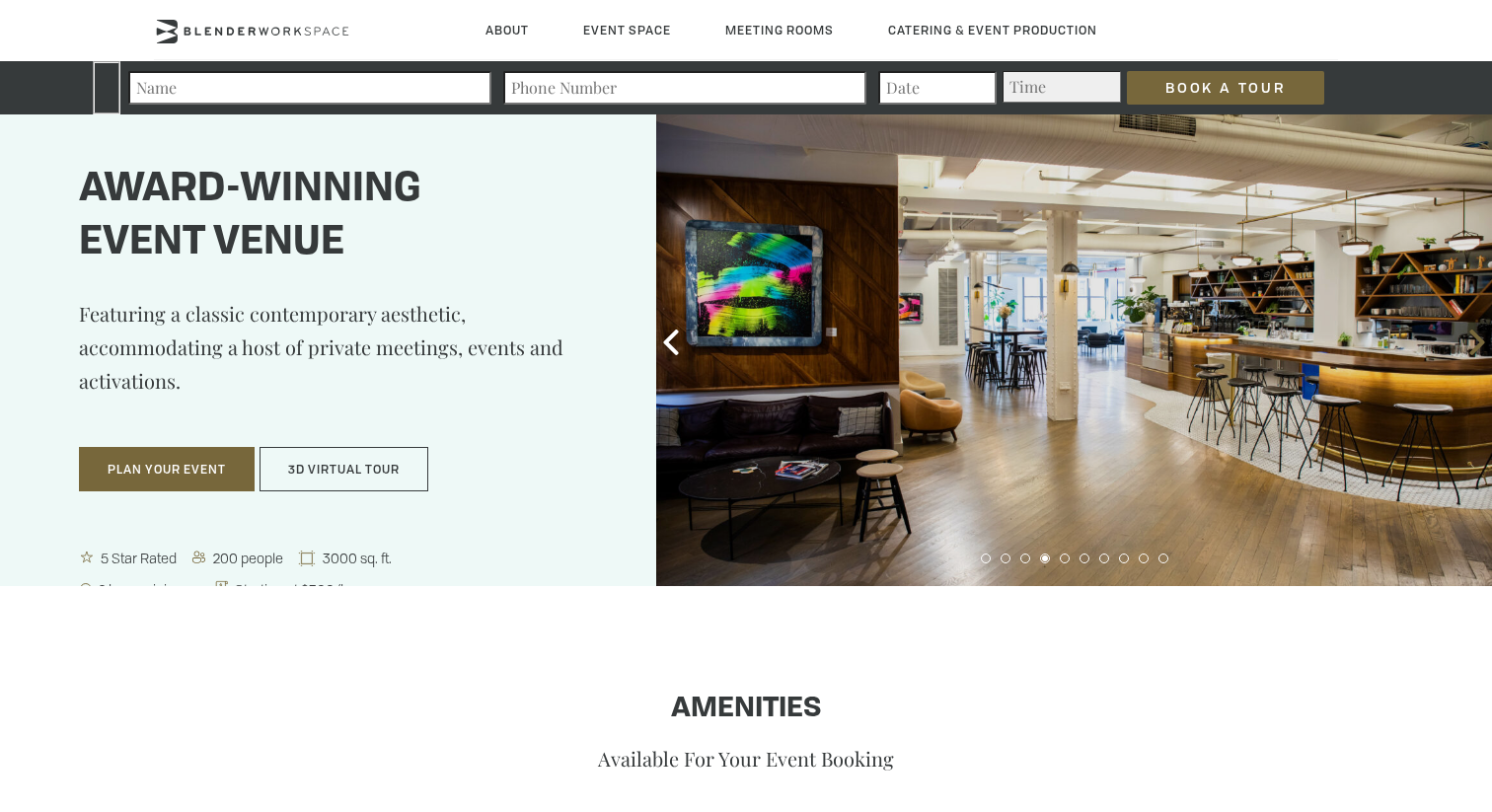
click at [1475, 336] on icon at bounding box center [1476, 342] width 15 height 26
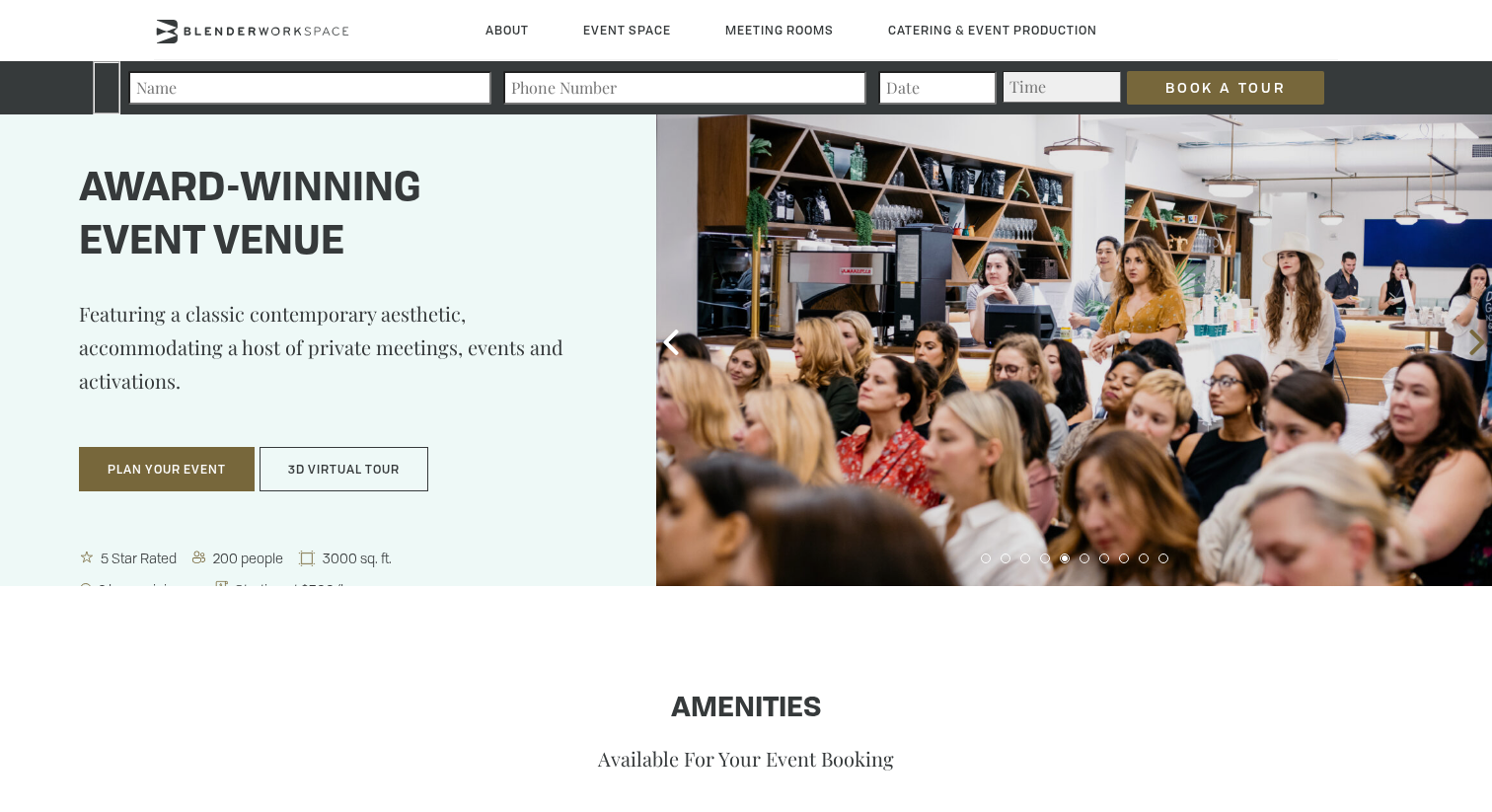
click at [1475, 337] on icon at bounding box center [1476, 342] width 15 height 26
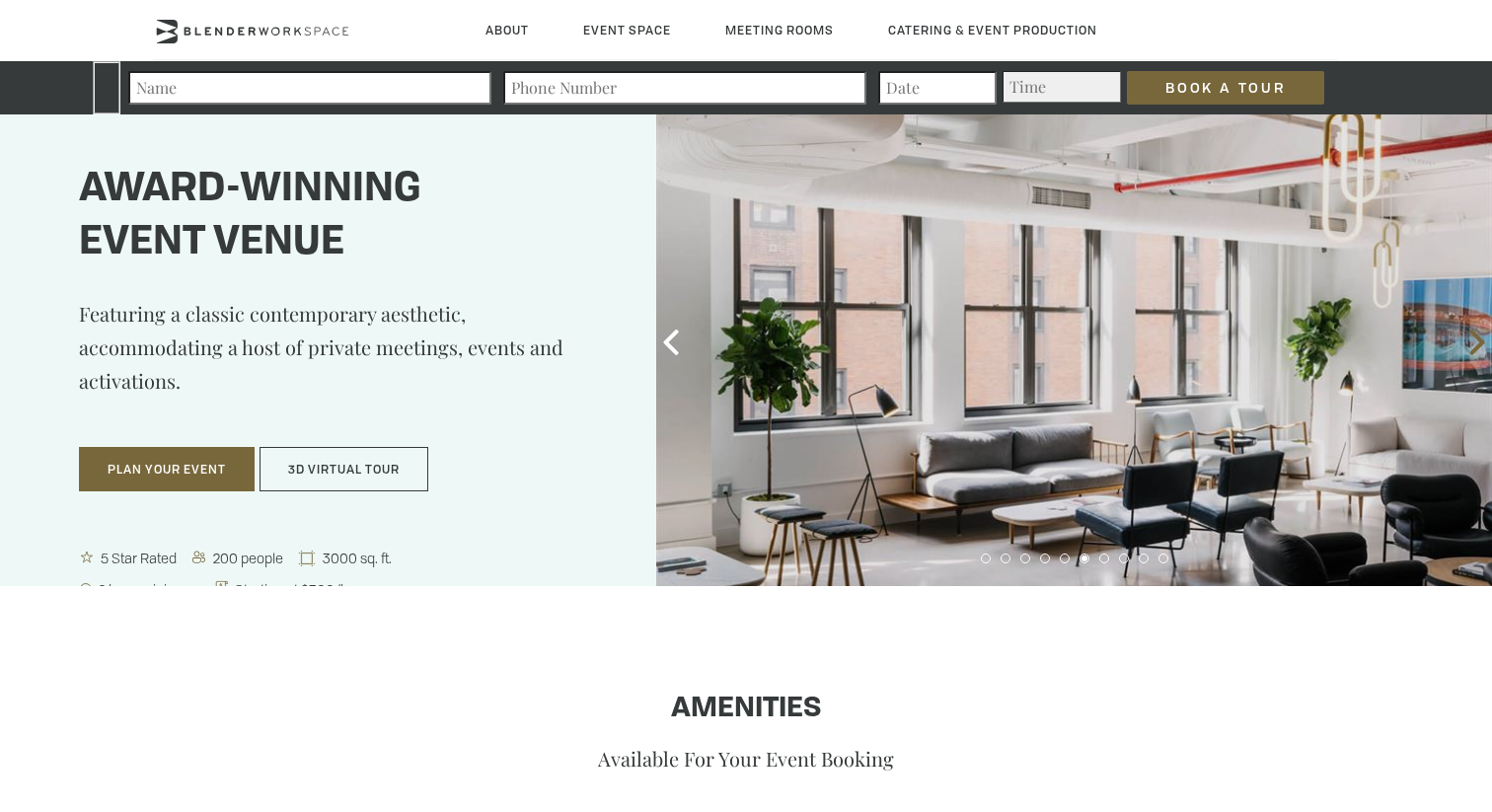
click at [1475, 337] on icon at bounding box center [1476, 342] width 15 height 26
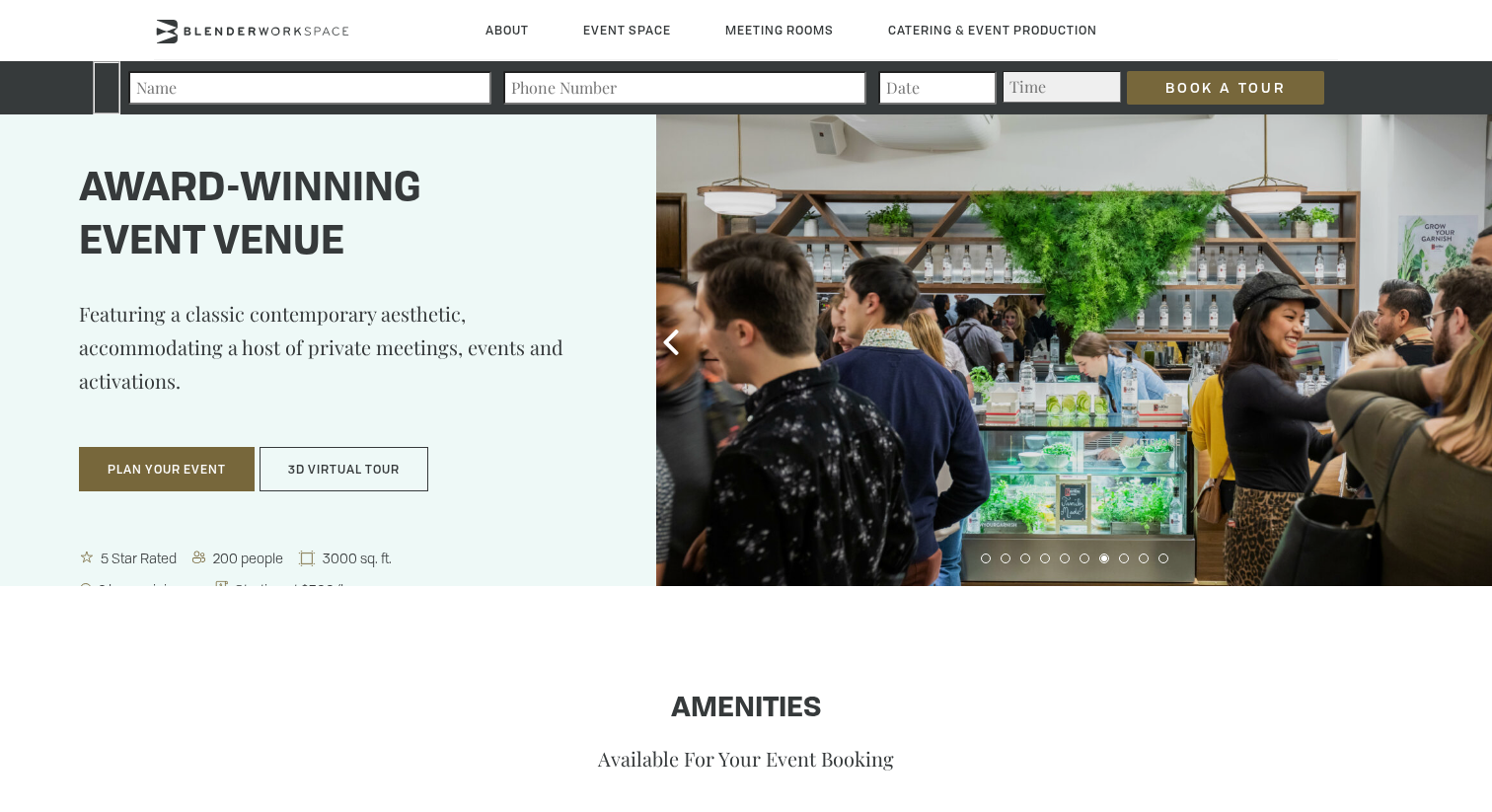
click at [1475, 337] on icon at bounding box center [1476, 342] width 15 height 26
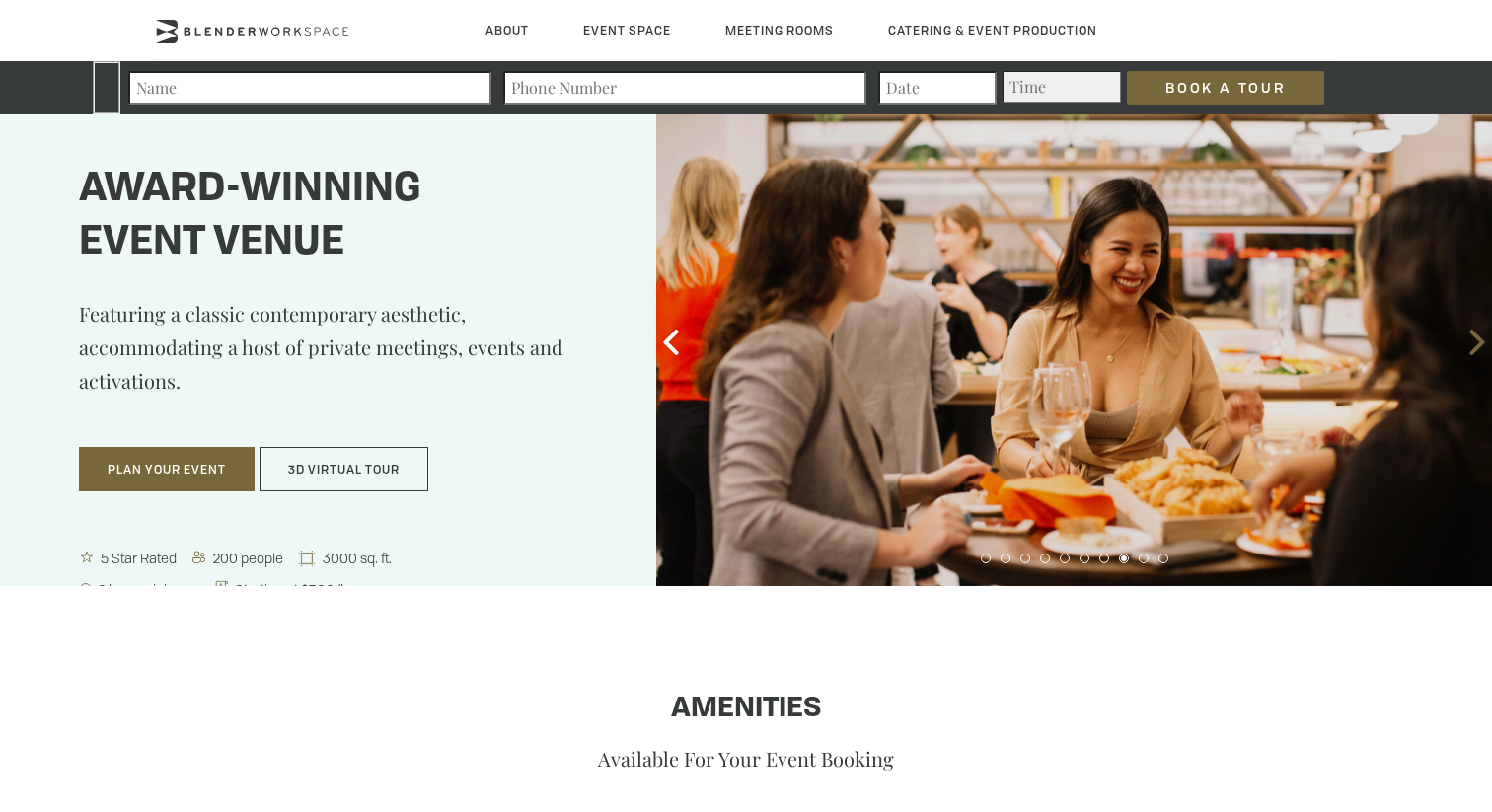
click at [1475, 337] on icon at bounding box center [1476, 342] width 15 height 26
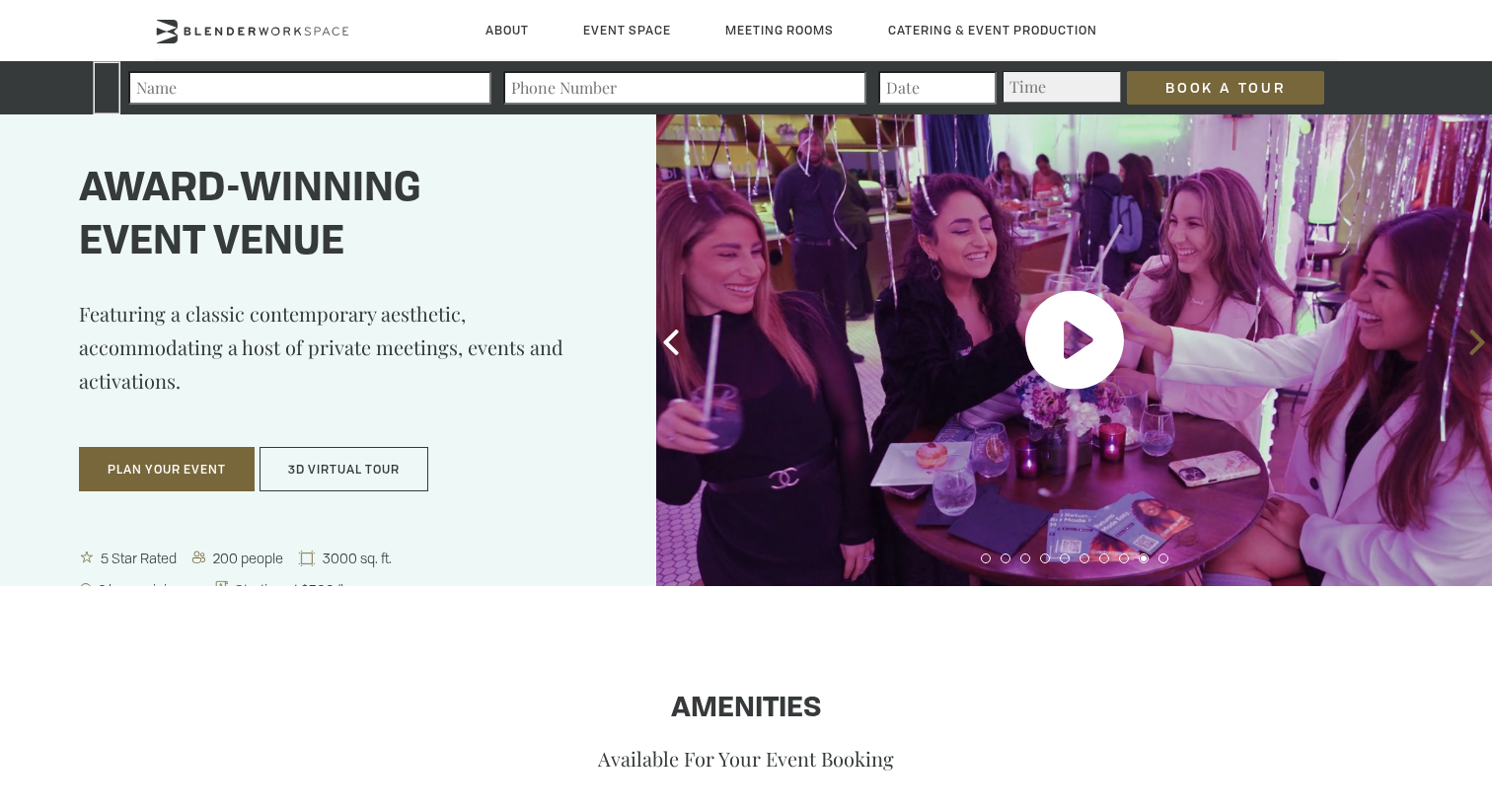
click at [1475, 337] on icon at bounding box center [1476, 342] width 15 height 26
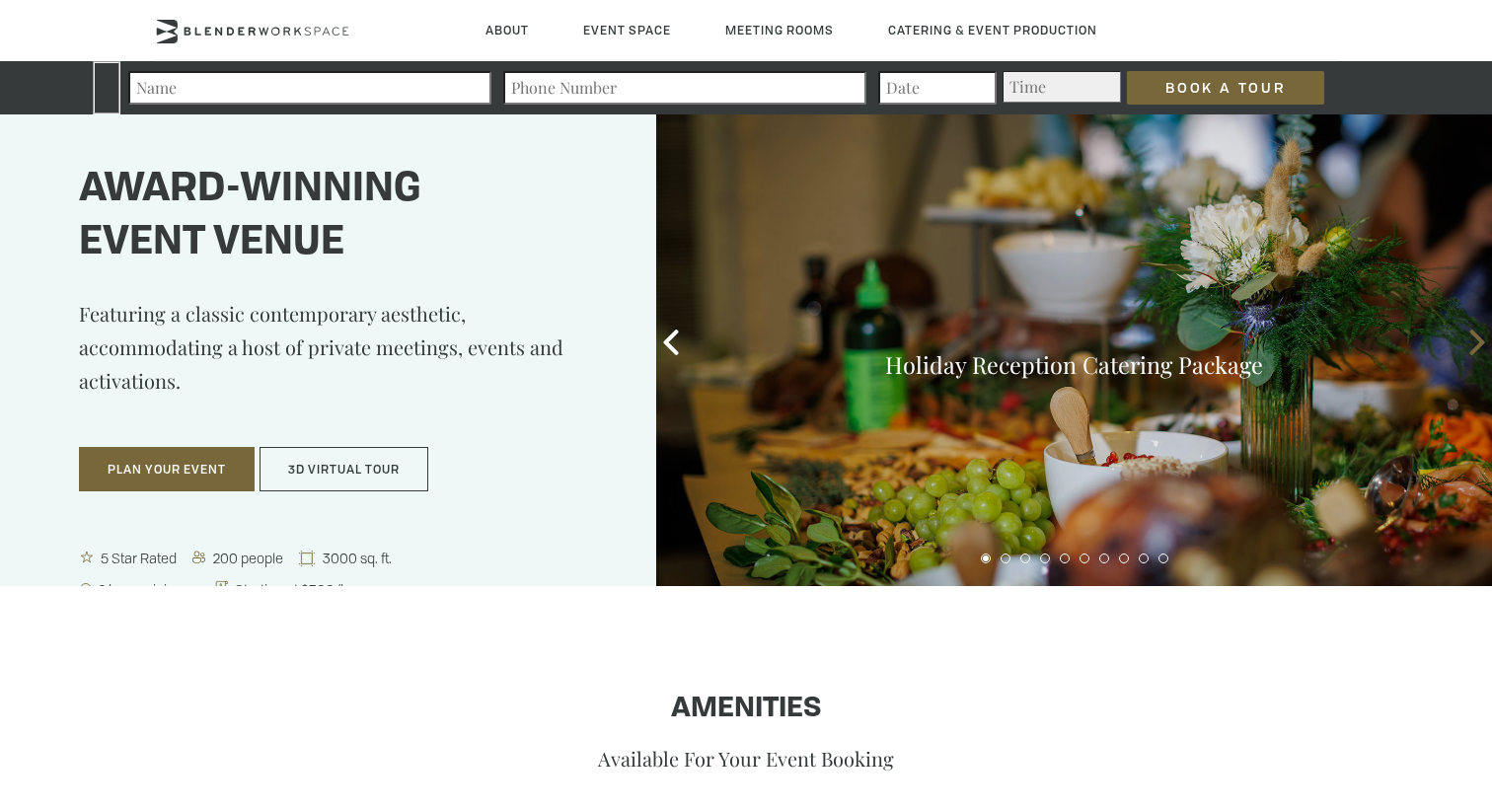
click at [1475, 337] on icon at bounding box center [1476, 342] width 15 height 26
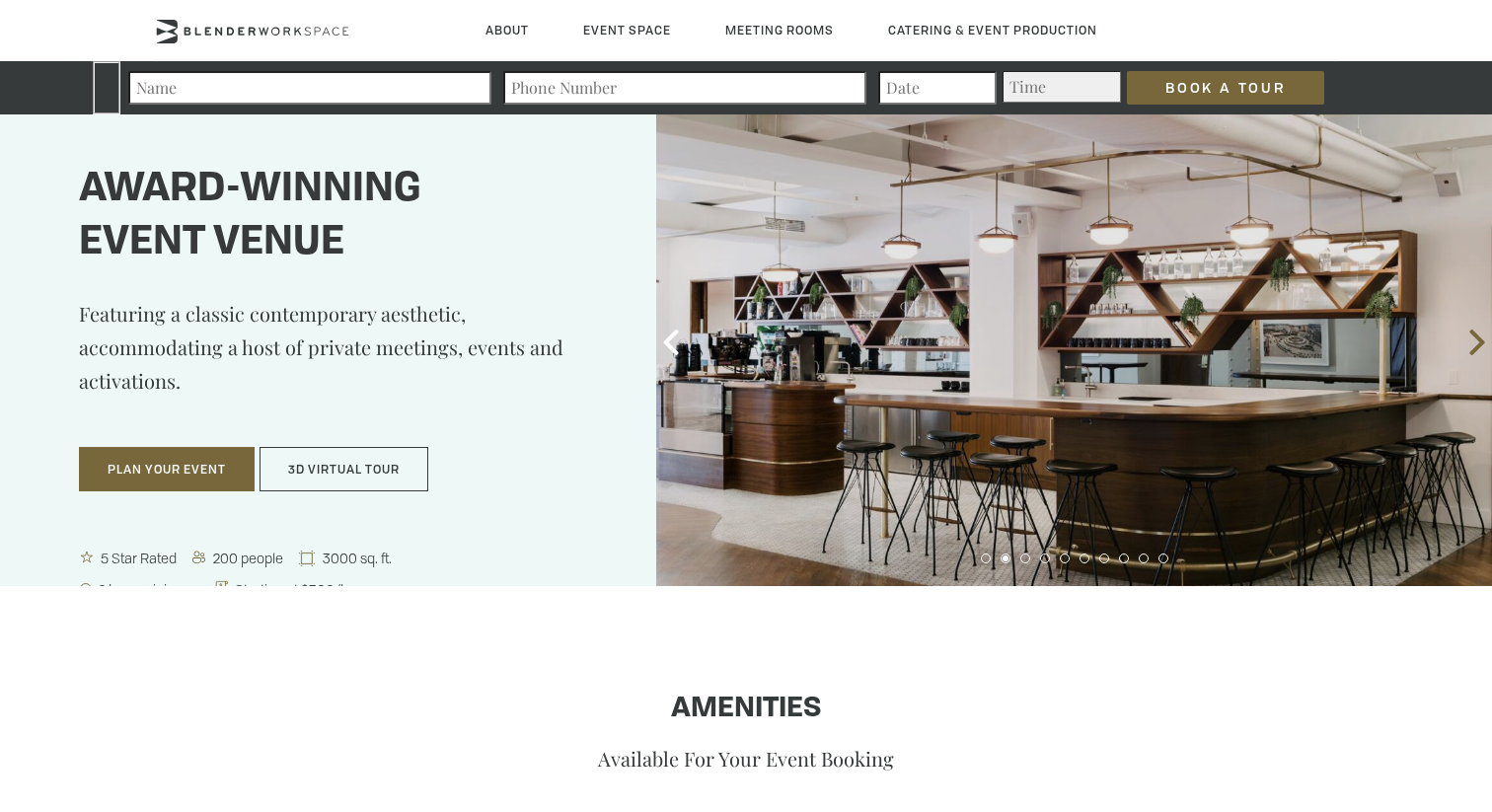
click at [1475, 337] on icon at bounding box center [1476, 342] width 15 height 26
